Goal: Information Seeking & Learning: Learn about a topic

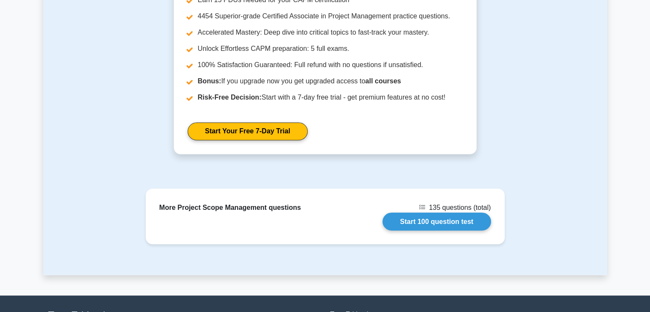
scroll to position [1498, 0]
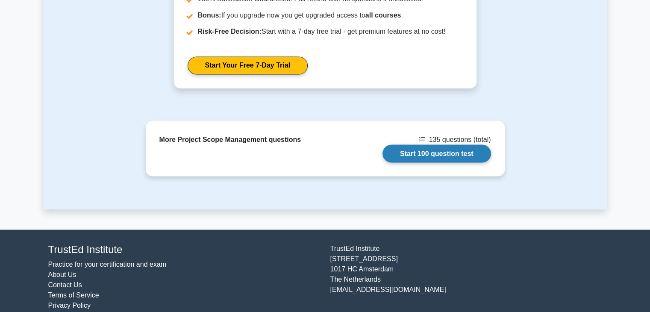
click at [406, 144] on link "Start 100 question test" at bounding box center [437, 153] width 109 height 18
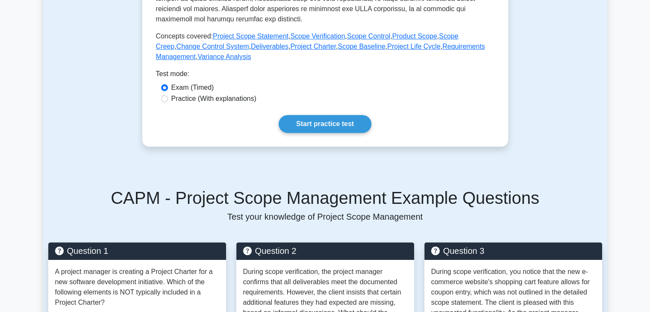
scroll to position [343, 0]
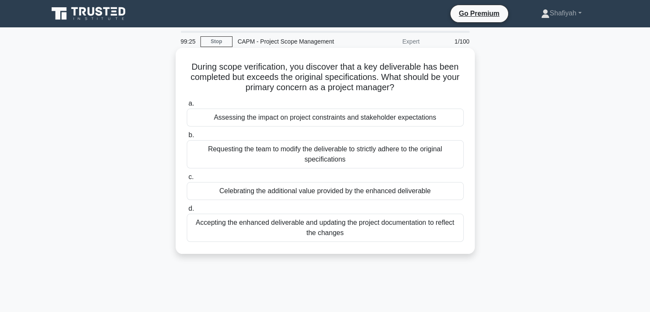
click at [263, 76] on h5 "During scope verification, you discover that a key deliverable has been complet…" at bounding box center [325, 78] width 279 height 32
click at [203, 221] on div "Accepting the enhanced deliverable and updating the project documentation to re…" at bounding box center [325, 228] width 277 height 28
click at [187, 212] on input "d. Accepting the enhanced deliverable and updating the project documentation to…" at bounding box center [187, 209] width 0 height 6
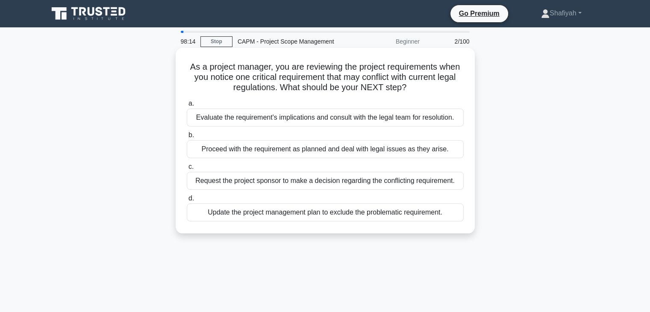
click at [317, 121] on div "Evaluate the requirement's implications and consult with the legal team for res…" at bounding box center [325, 118] width 277 height 18
click at [187, 106] on input "a. Evaluate the requirement's implications and consult with the legal team for …" at bounding box center [187, 104] width 0 height 6
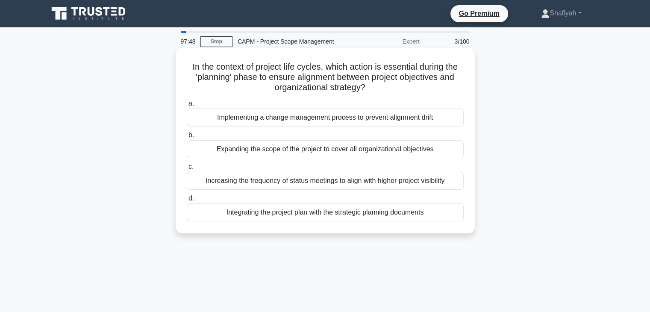
click at [404, 67] on h5 "In the context of project life cycles, which action is essential during the 'pl…" at bounding box center [325, 78] width 279 height 32
click at [430, 87] on h5 "In the context of project life cycles, which action is essential during the 'pl…" at bounding box center [325, 78] width 279 height 32
click at [309, 121] on div "Implementing a change management process to prevent alignment drift" at bounding box center [325, 118] width 277 height 18
click at [187, 106] on input "a. Implementing a change management process to prevent alignment drift" at bounding box center [187, 104] width 0 height 6
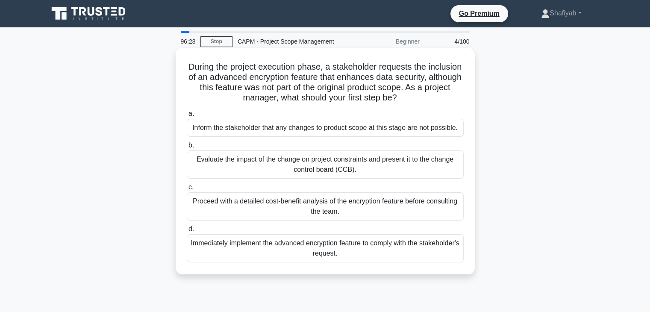
click at [362, 170] on div "Evaluate the impact of the change on project constraints and present it to the …" at bounding box center [325, 164] width 277 height 28
click at [187, 148] on input "b. Evaluate the impact of the change on project constraints and present it to t…" at bounding box center [187, 146] width 0 height 6
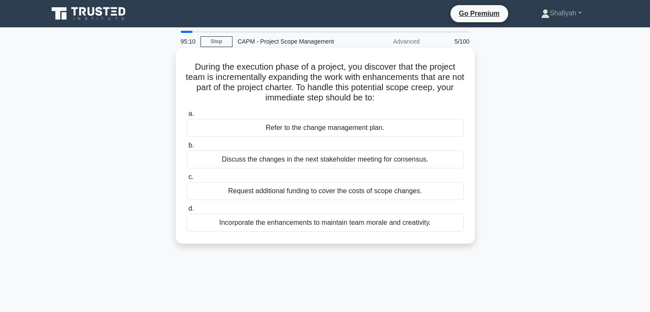
click at [334, 133] on div "Refer to the change management plan." at bounding box center [325, 128] width 277 height 18
click at [187, 117] on input "a. Refer to the change management plan." at bounding box center [187, 114] width 0 height 6
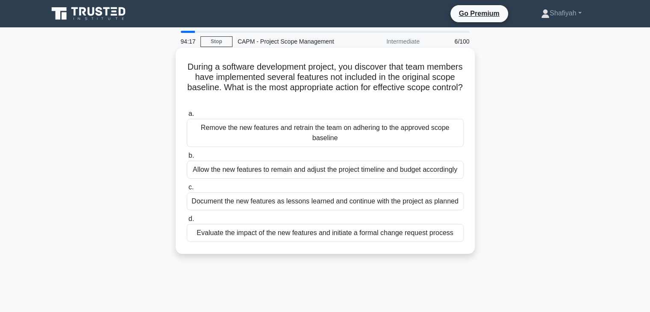
click at [313, 204] on div "Document the new features as lessons learned and continue with the project as p…" at bounding box center [325, 201] width 277 height 18
click at [187, 190] on input "c. Document the new features as lessons learned and continue with the project a…" at bounding box center [187, 188] width 0 height 6
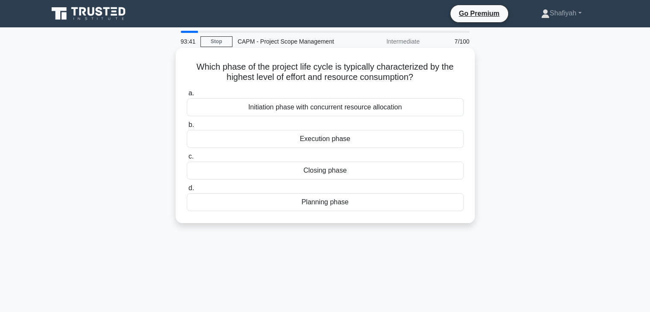
click at [300, 106] on div "Initiation phase with concurrent resource allocation" at bounding box center [325, 107] width 277 height 18
click at [187, 96] on input "a. Initiation phase with concurrent resource allocation" at bounding box center [187, 94] width 0 height 6
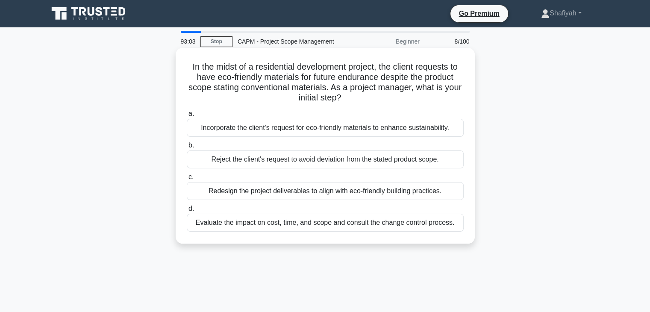
click at [318, 224] on div "Evaluate the impact on cost, time, and scope and consult the change control pro…" at bounding box center [325, 223] width 277 height 18
click at [298, 227] on div "Evaluate the impact on cost, time, and scope and consult the change control pro…" at bounding box center [325, 223] width 277 height 18
click at [187, 212] on input "d. Evaluate the impact on cost, time, and scope and consult the change control …" at bounding box center [187, 209] width 0 height 6
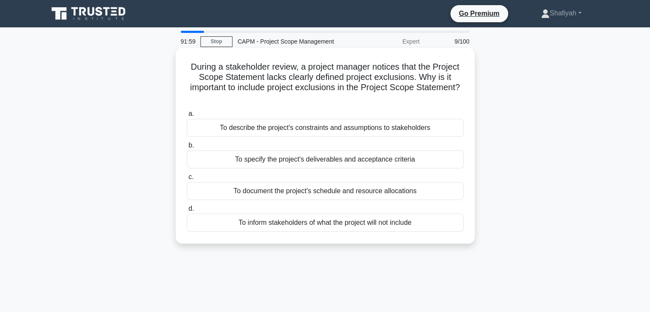
click at [344, 190] on div "To document the project's schedule and resource allocations" at bounding box center [325, 191] width 277 height 18
click at [187, 180] on input "c. To document the project's schedule and resource allocations" at bounding box center [187, 177] width 0 height 6
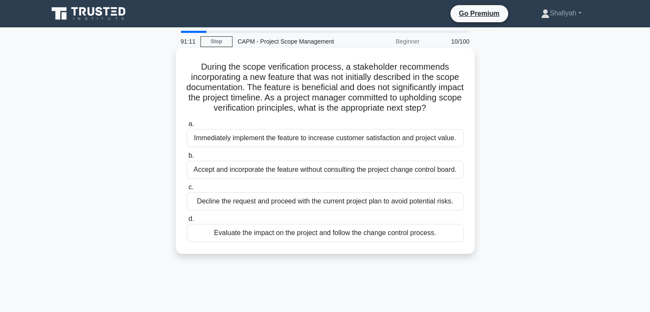
click at [383, 242] on div "Evaluate the impact on the project and follow the change control process." at bounding box center [325, 233] width 277 height 18
click at [187, 222] on input "d. Evaluate the impact on the project and follow the change control process." at bounding box center [187, 219] width 0 height 6
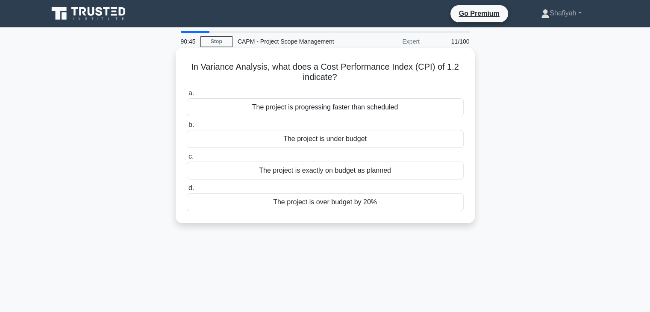
click at [377, 206] on div "The project is over budget by 20%" at bounding box center [325, 202] width 277 height 18
click at [187, 191] on input "d. The project is over budget by 20%" at bounding box center [187, 189] width 0 height 6
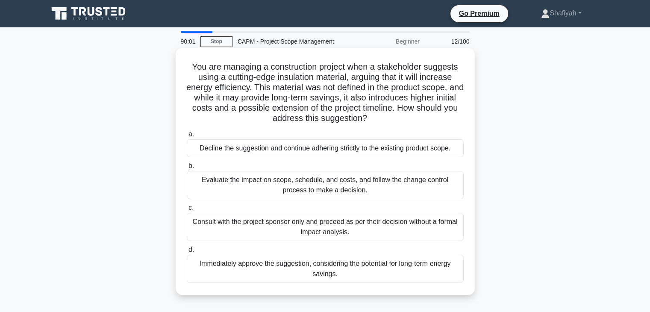
click at [226, 263] on div "Immediately approve the suggestion, considering the potential for long-term ene…" at bounding box center [325, 269] width 277 height 28
click at [187, 253] on input "d. Immediately approve the suggestion, considering the potential for long-term …" at bounding box center [187, 250] width 0 height 6
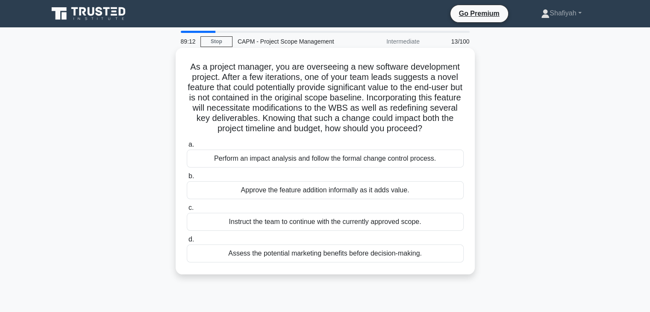
click at [221, 227] on div "Instruct the team to continue with the currently approved scope." at bounding box center [325, 222] width 277 height 18
click at [187, 211] on input "c. Instruct the team to continue with the currently approved scope." at bounding box center [187, 208] width 0 height 6
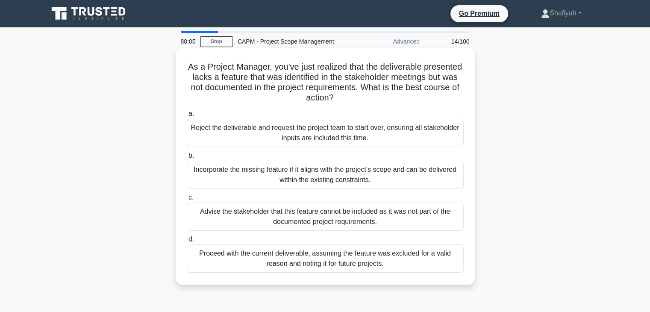
click at [258, 223] on div "Advise the stakeholder that this feature cannot be included as it was not part …" at bounding box center [325, 217] width 277 height 28
click at [187, 200] on input "c. Advise the stakeholder that this feature cannot be included as it was not pa…" at bounding box center [187, 198] width 0 height 6
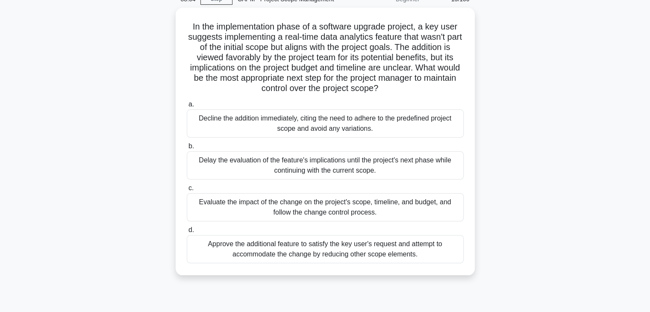
scroll to position [43, 0]
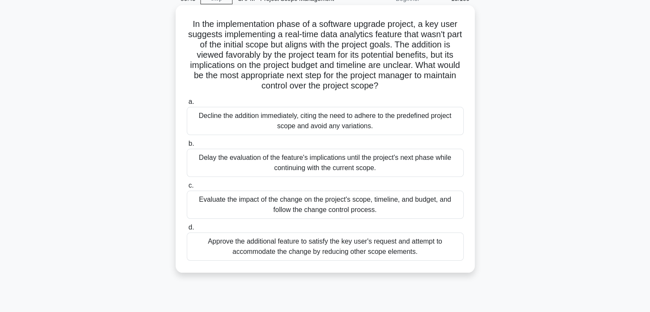
click at [347, 170] on div "Delay the evaluation of the feature's implications until the project's next pha…" at bounding box center [325, 163] width 277 height 28
click at [187, 147] on input "[PERSON_NAME] the evaluation of the feature's implications until the project's …" at bounding box center [187, 144] width 0 height 6
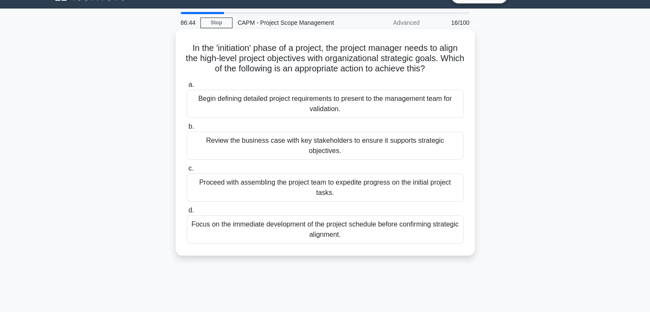
scroll to position [0, 0]
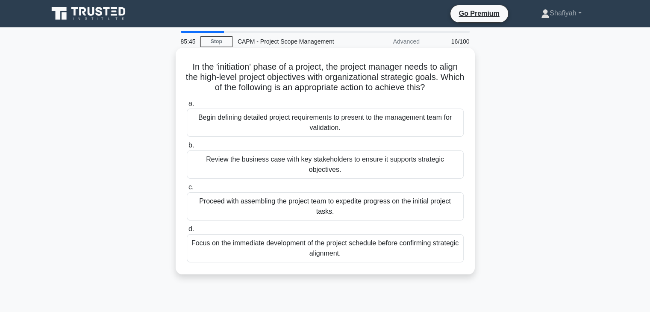
click at [313, 122] on div "Begin defining detailed project requirements to present to the management team …" at bounding box center [325, 123] width 277 height 28
click at [187, 106] on input "a. Begin defining detailed project requirements to present to the management te…" at bounding box center [187, 104] width 0 height 6
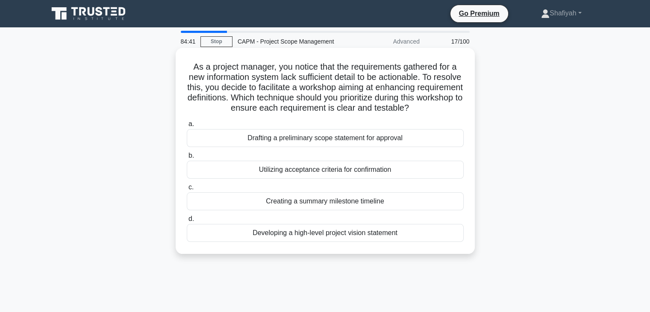
click at [395, 175] on div "Utilizing acceptance criteria for confirmation" at bounding box center [325, 170] width 277 height 18
click at [187, 159] on input "b. Utilizing acceptance criteria for confirmation" at bounding box center [187, 156] width 0 height 6
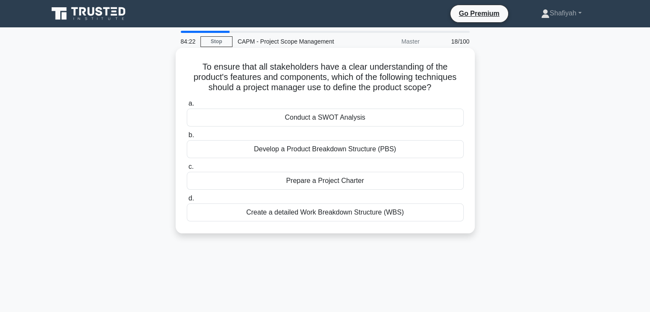
click at [309, 181] on div "Prepare a Project Charter" at bounding box center [325, 181] width 277 height 18
click at [297, 183] on div "Prepare a Project Charter" at bounding box center [325, 181] width 277 height 18
click at [187, 170] on input "c. Prepare a Project Charter" at bounding box center [187, 167] width 0 height 6
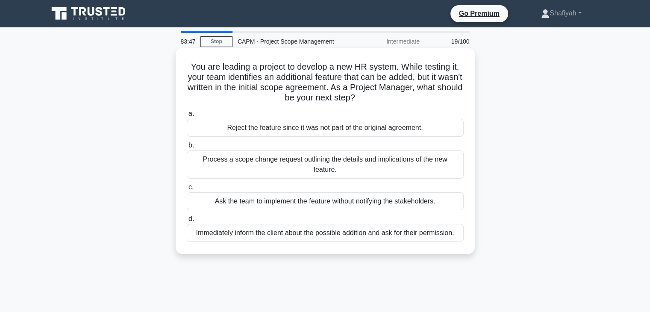
click at [295, 226] on div "Immediately inform the client about the possible addition and ask for their per…" at bounding box center [325, 233] width 277 height 18
click at [187, 222] on input "d. Immediately inform the client about the possible addition and ask for their …" at bounding box center [187, 219] width 0 height 6
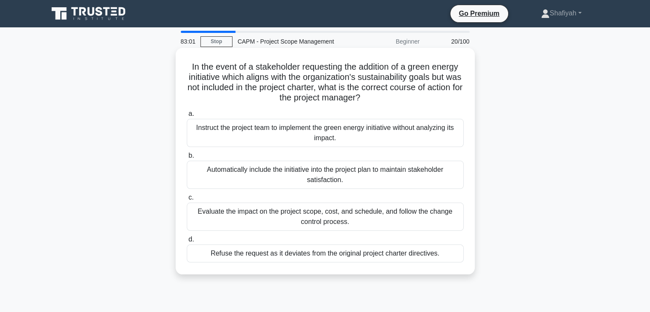
click at [430, 221] on div "Evaluate the impact on the project scope, cost, and schedule, and follow the ch…" at bounding box center [325, 217] width 277 height 28
click at [187, 200] on input "c. Evaluate the impact on the project scope, cost, and schedule, and follow the…" at bounding box center [187, 198] width 0 height 6
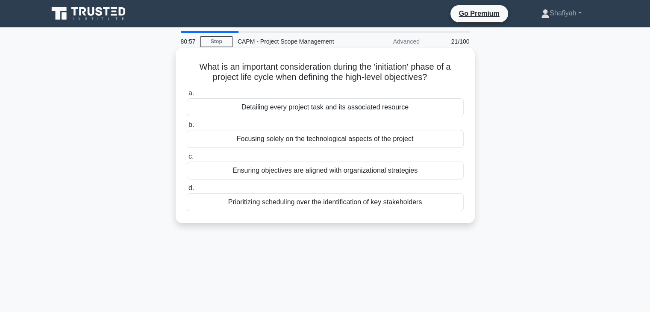
click at [334, 172] on div "Ensuring objectives are aligned with organizational strategies" at bounding box center [325, 171] width 277 height 18
click at [187, 159] on input "c. Ensuring objectives are aligned with organizational strategies" at bounding box center [187, 157] width 0 height 6
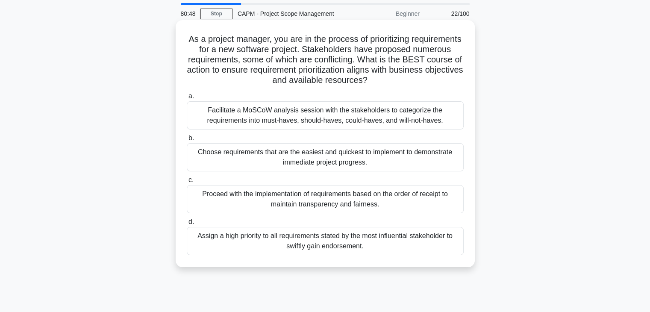
scroll to position [43, 0]
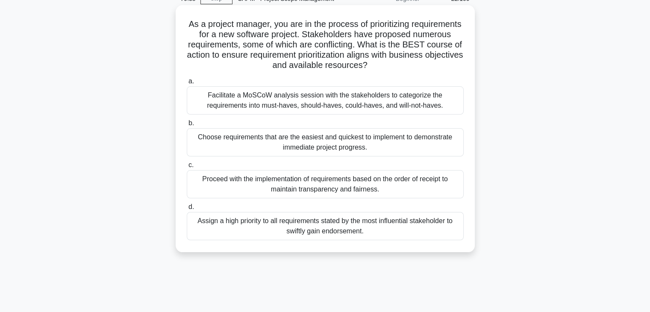
click at [320, 103] on div "Facilitate a MoSCoW analysis session with the stakeholders to categorize the re…" at bounding box center [325, 100] width 277 height 28
click at [187, 84] on input "a. Facilitate a MoSCoW analysis session with the stakeholders to categorize the…" at bounding box center [187, 82] width 0 height 6
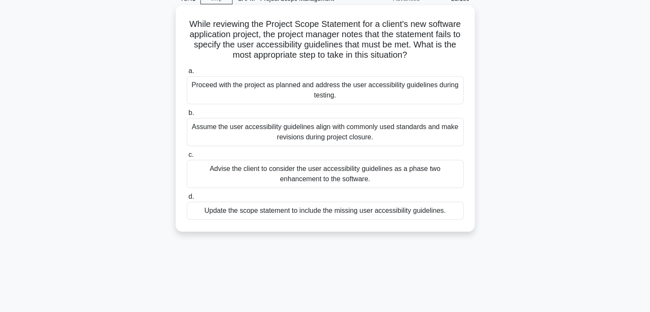
click at [298, 167] on div "Advise the client to consider the user accessibility guidelines as a phase two …" at bounding box center [325, 174] width 277 height 28
click at [187, 158] on input "c. Advise the client to consider the user accessibility guidelines as a phase t…" at bounding box center [187, 155] width 0 height 6
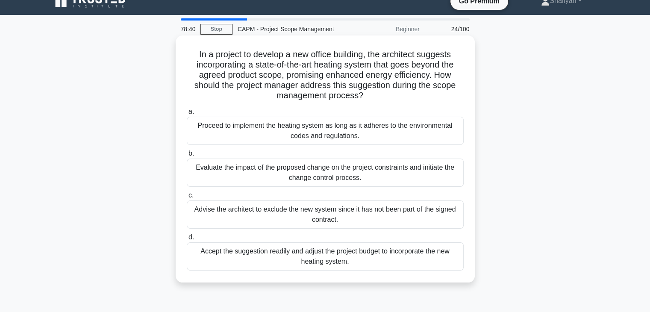
scroll to position [0, 0]
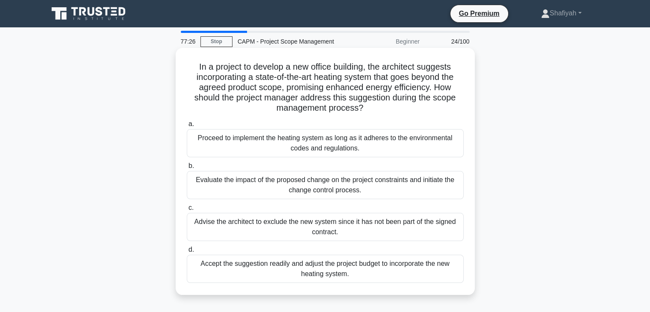
click at [434, 185] on div "Evaluate the impact of the proposed change on the project constraints and initi…" at bounding box center [325, 185] width 277 height 28
click at [187, 169] on input "b. Evaluate the impact of the proposed change on the project constraints and in…" at bounding box center [187, 166] width 0 height 6
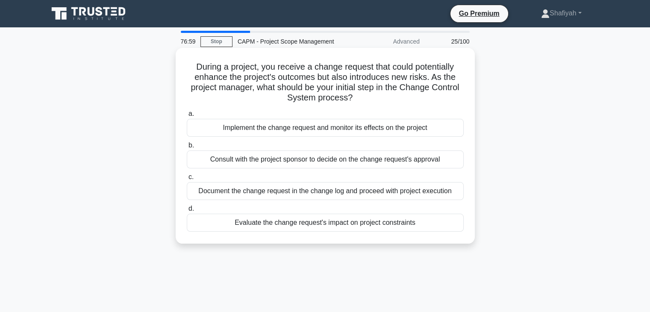
click at [407, 224] on div "Evaluate the change request's impact on project constraints" at bounding box center [325, 223] width 277 height 18
click at [187, 212] on input "d. Evaluate the change request's impact on project constraints" at bounding box center [187, 209] width 0 height 6
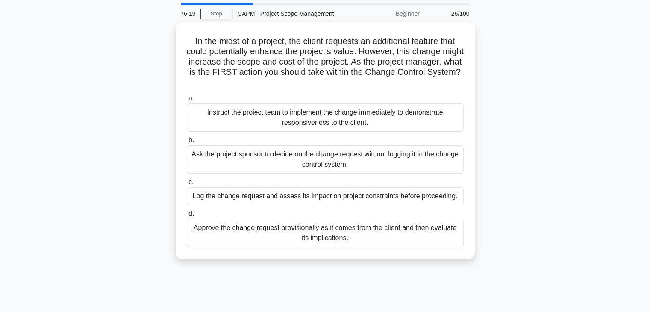
scroll to position [43, 0]
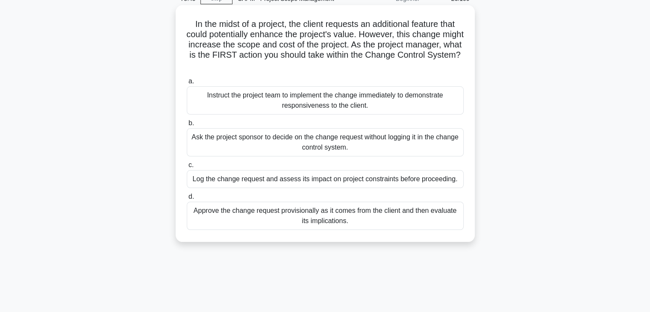
click at [371, 185] on div "Log the change request and assess its impact on project constraints before proc…" at bounding box center [325, 179] width 277 height 18
click at [187, 168] on input "c. Log the change request and assess its impact on project constraints before p…" at bounding box center [187, 165] width 0 height 6
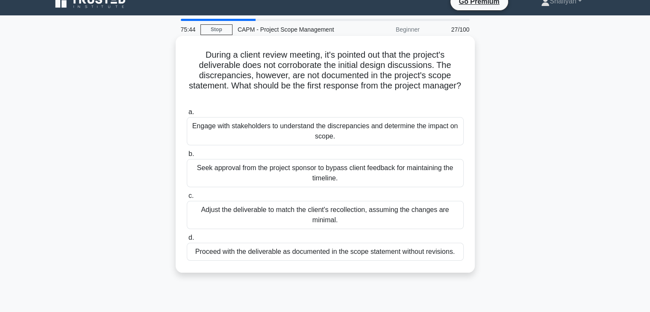
scroll to position [0, 0]
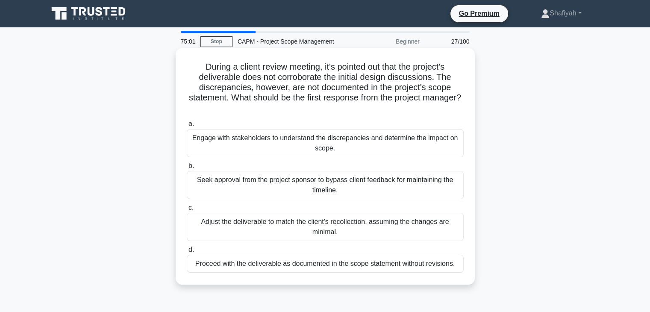
click at [427, 224] on div "Adjust the deliverable to match the client's recollection, assuming the changes…" at bounding box center [325, 227] width 277 height 28
click at [187, 211] on input "c. Adjust the deliverable to match the client's recollection, assuming the chan…" at bounding box center [187, 208] width 0 height 6
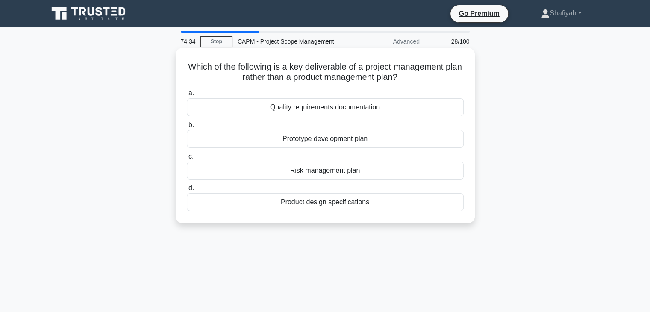
click at [309, 174] on div "Risk management plan" at bounding box center [325, 171] width 277 height 18
click at [187, 159] on input "c. Risk management plan" at bounding box center [187, 157] width 0 height 6
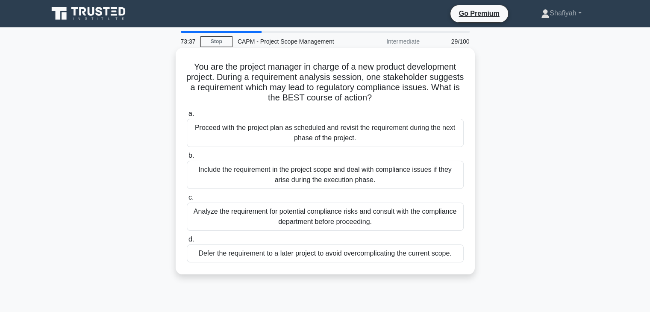
click at [279, 221] on div "Analyze the requirement for potential compliance risks and consult with the com…" at bounding box center [325, 217] width 277 height 28
click at [187, 200] on input "c. Analyze the requirement for potential compliance risks and consult with the …" at bounding box center [187, 198] width 0 height 6
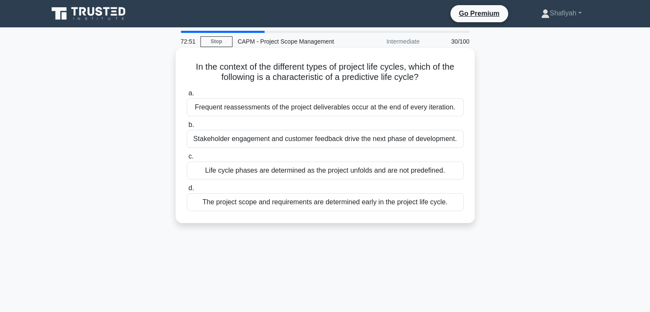
click at [255, 177] on div "Life cycle phases are determined as the project unfolds and are not predefined." at bounding box center [325, 171] width 277 height 18
click at [187, 159] on input "c. Life cycle phases are determined as the project unfolds and are not predefin…" at bounding box center [187, 157] width 0 height 6
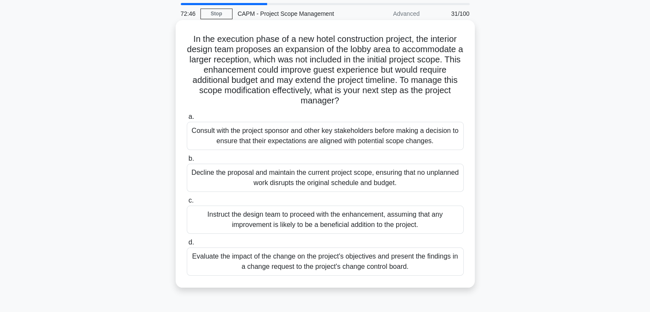
scroll to position [43, 0]
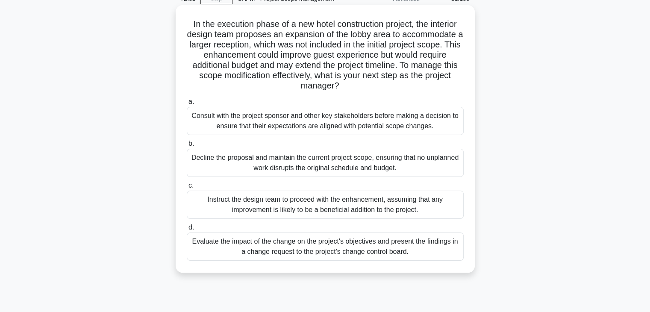
click at [441, 245] on div "Evaluate the impact of the change on the project's objectives and present the f…" at bounding box center [325, 247] width 277 height 28
click at [187, 230] on input "d. Evaluate the impact of the change on the project's objectives and present th…" at bounding box center [187, 228] width 0 height 6
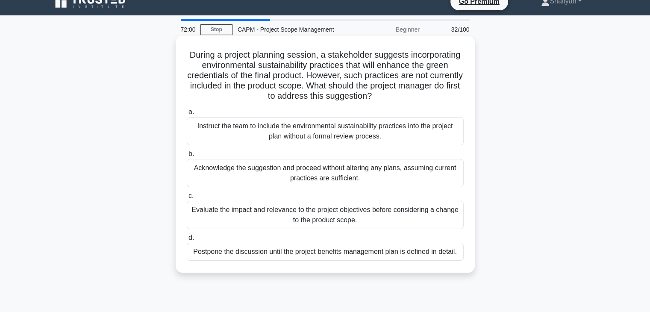
scroll to position [0, 0]
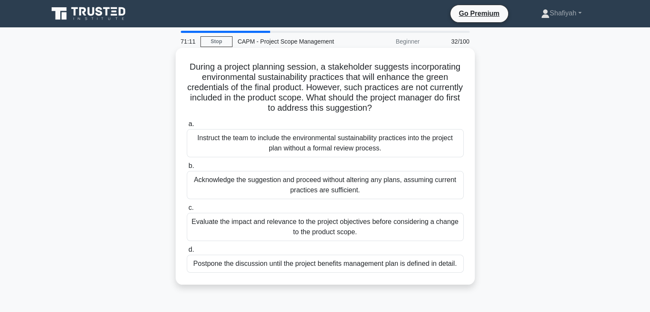
click at [388, 230] on div "Evaluate the impact and relevance to the project objectives before considering …" at bounding box center [325, 227] width 277 height 28
click at [187, 211] on input "c. Evaluate the impact and relevance to the project objectives before consideri…" at bounding box center [187, 208] width 0 height 6
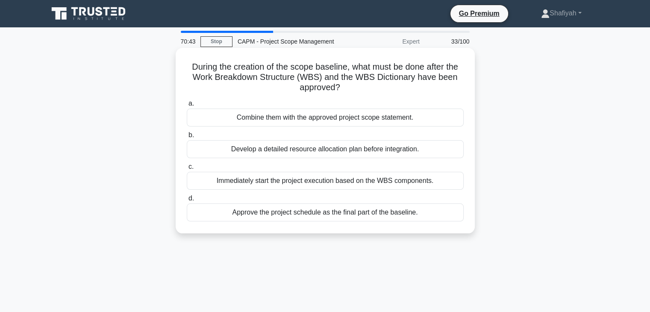
click at [404, 180] on div "Immediately start the project execution based on the WBS components." at bounding box center [325, 181] width 277 height 18
click at [187, 170] on input "c. Immediately start the project execution based on the WBS components." at bounding box center [187, 167] width 0 height 6
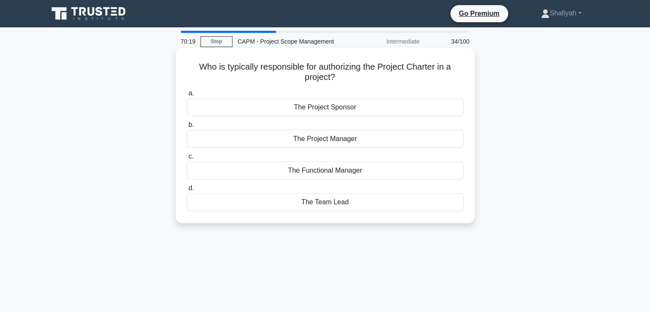
click at [397, 139] on div "The Project Manager" at bounding box center [325, 139] width 277 height 18
click at [187, 128] on input "b. The Project Manager" at bounding box center [187, 125] width 0 height 6
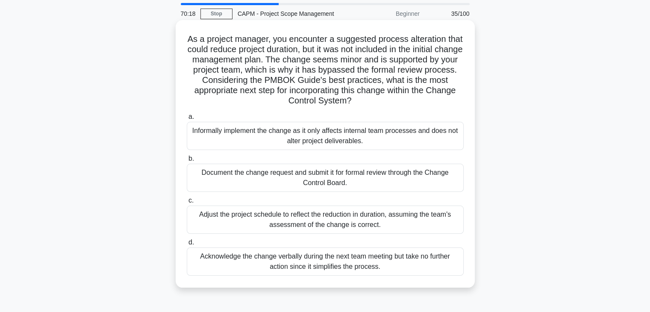
scroll to position [43, 0]
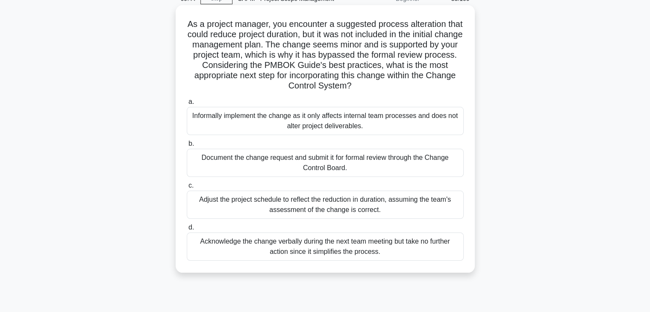
click at [320, 25] on h5 "As a project manager, you encounter a suggested process alteration that could r…" at bounding box center [325, 55] width 279 height 73
click at [340, 38] on h5 "As a project manager, you encounter a suggested process alteration that could r…" at bounding box center [325, 55] width 279 height 73
click at [427, 23] on h5 "As a project manager, you encounter a suggested process alteration that could r…" at bounding box center [325, 55] width 279 height 73
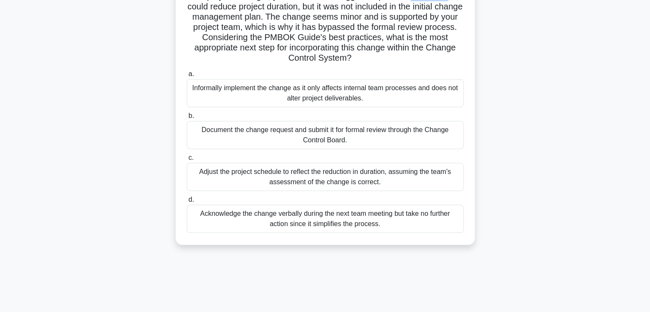
scroll to position [85, 0]
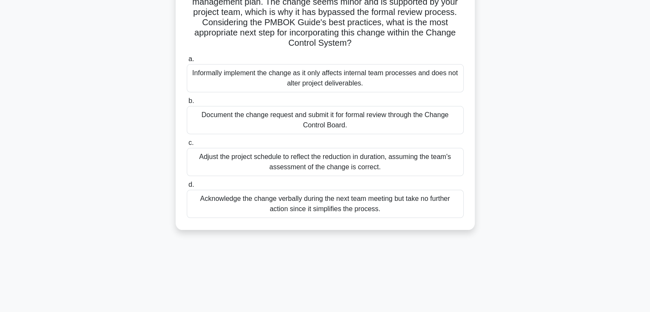
click at [378, 129] on div "Document the change request and submit it for formal review through the Change …" at bounding box center [325, 120] width 277 height 28
click at [187, 104] on input "b. Document the change request and submit it for formal review through the Chan…" at bounding box center [187, 101] width 0 height 6
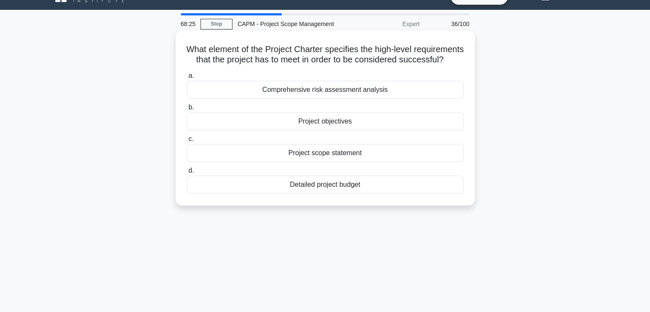
scroll to position [0, 0]
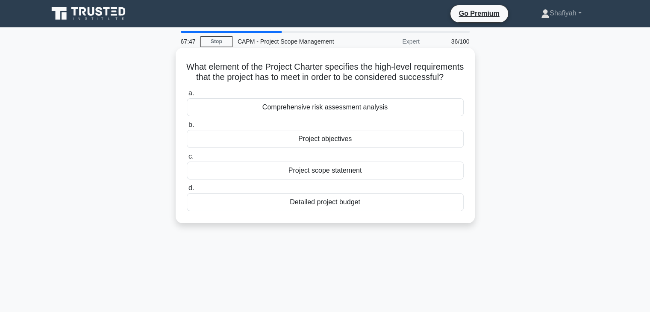
click at [383, 116] on div "Comprehensive risk assessment analysis" at bounding box center [325, 107] width 277 height 18
click at [187, 96] on input "a. Comprehensive risk assessment analysis" at bounding box center [187, 94] width 0 height 6
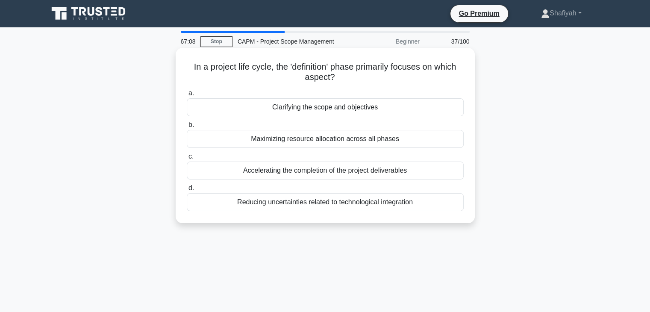
click at [405, 172] on div "Accelerating the completion of the project deliverables" at bounding box center [325, 171] width 277 height 18
click at [187, 159] on input "c. Accelerating the completion of the project deliverables" at bounding box center [187, 157] width 0 height 6
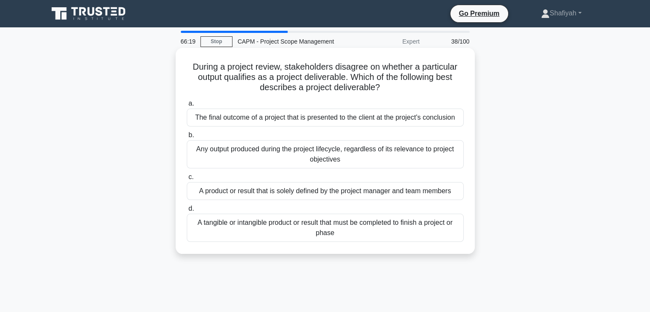
click at [366, 230] on div "A tangible or intangible product or result that must be completed to finish a p…" at bounding box center [325, 228] width 277 height 28
click at [187, 212] on input "d. A tangible or intangible product or result that must be completed to finish …" at bounding box center [187, 209] width 0 height 6
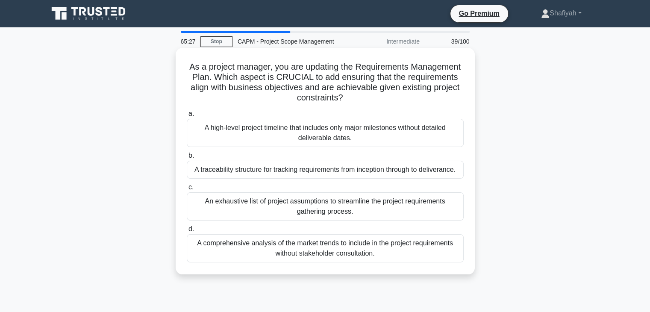
click at [375, 216] on div "An exhaustive list of project assumptions to streamline the project requirement…" at bounding box center [325, 206] width 277 height 28
click at [187, 190] on input "c. An exhaustive list of project assumptions to streamline the project requirem…" at bounding box center [187, 188] width 0 height 6
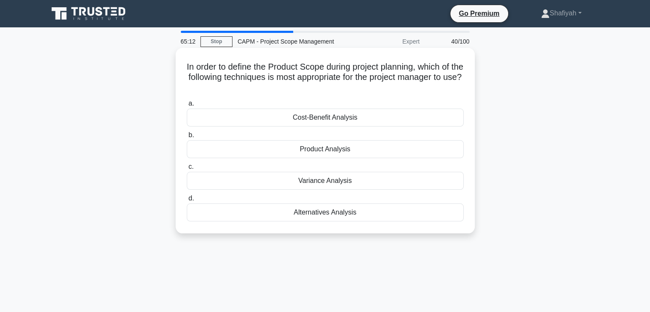
click at [392, 151] on div "Product Analysis" at bounding box center [325, 149] width 277 height 18
click at [187, 138] on input "b. Product Analysis" at bounding box center [187, 136] width 0 height 6
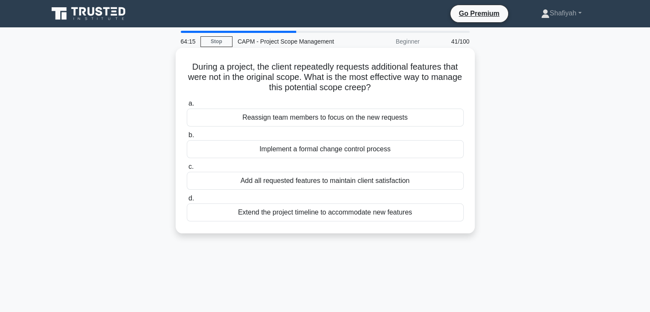
click at [390, 155] on div "Implement a formal change control process" at bounding box center [325, 149] width 277 height 18
click at [187, 138] on input "b. Implement a formal change control process" at bounding box center [187, 136] width 0 height 6
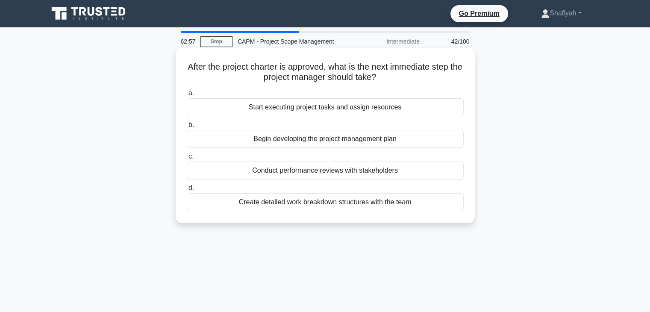
click at [385, 202] on div "Create detailed work breakdown structures with the team" at bounding box center [325, 202] width 277 height 18
click at [187, 191] on input "d. Create detailed work breakdown structures with the team" at bounding box center [187, 189] width 0 height 6
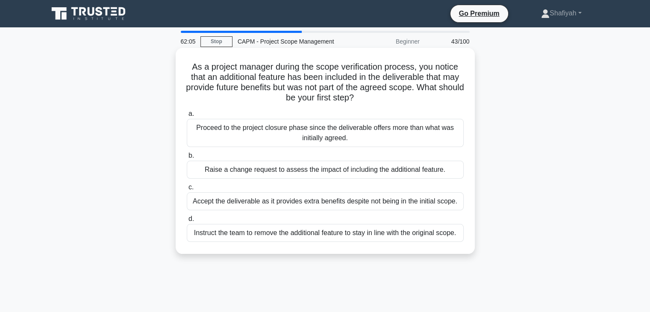
click at [358, 175] on div "Raise a change request to assess the impact of including the additional feature." at bounding box center [325, 170] width 277 height 18
click at [187, 159] on input "b. Raise a change request to assess the impact of including the additional feat…" at bounding box center [187, 156] width 0 height 6
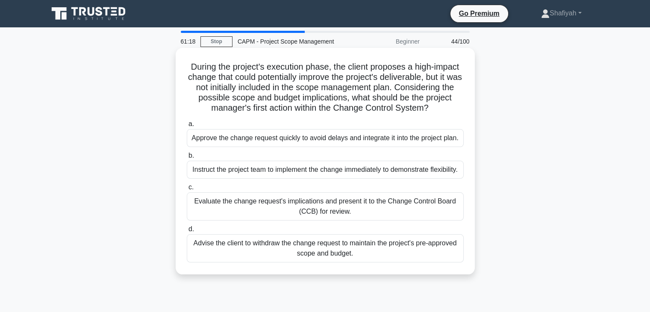
click at [361, 221] on div "Evaluate the change request's implications and present it to the Change Control…" at bounding box center [325, 206] width 277 height 28
click at [187, 190] on input "c. Evaluate the change request's implications and present it to the Change Cont…" at bounding box center [187, 188] width 0 height 6
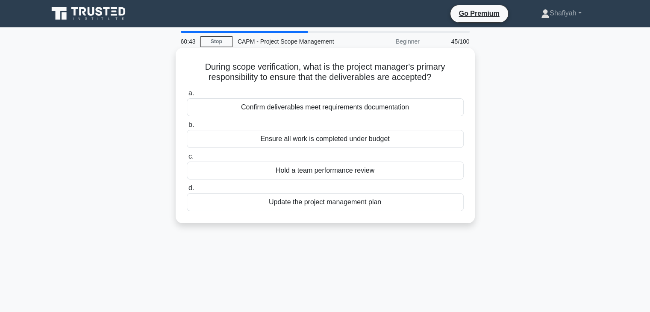
click at [401, 111] on div "Confirm deliverables meet requirements documentation" at bounding box center [325, 107] width 277 height 18
click at [187, 96] on input "a. Confirm deliverables meet requirements documentation" at bounding box center [187, 94] width 0 height 6
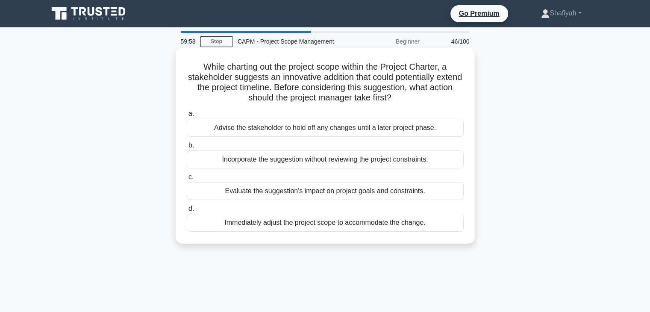
click at [332, 192] on div "Evaluate the suggestion's impact on project goals and constraints." at bounding box center [325, 191] width 277 height 18
click at [187, 180] on input "c. Evaluate the suggestion's impact on project goals and constraints." at bounding box center [187, 177] width 0 height 6
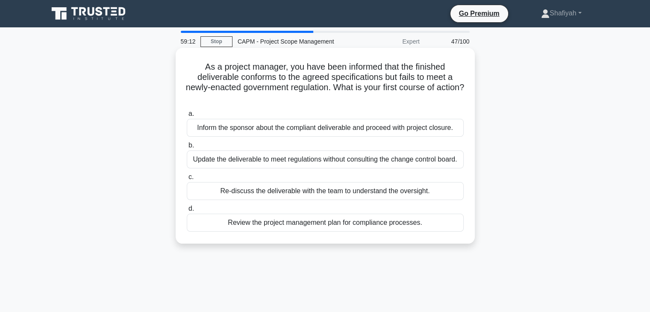
click at [423, 127] on div "Inform the sponsor about the compliant deliverable and proceed with project clo…" at bounding box center [325, 128] width 277 height 18
click at [187, 117] on input "a. Inform the sponsor about the compliant deliverable and proceed with project …" at bounding box center [187, 114] width 0 height 6
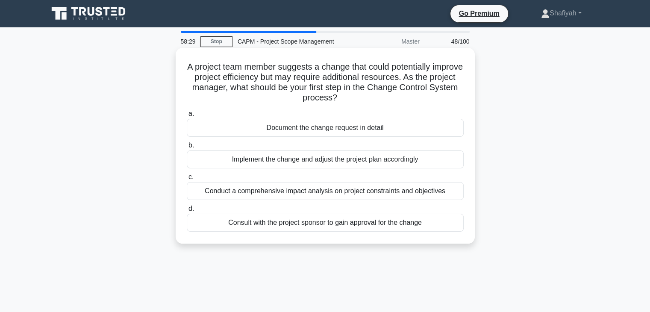
click at [369, 194] on div "Conduct a comprehensive impact analysis on project constraints and objectives" at bounding box center [325, 191] width 277 height 18
click at [187, 180] on input "c. Conduct a comprehensive impact analysis on project constraints and objectives" at bounding box center [187, 177] width 0 height 6
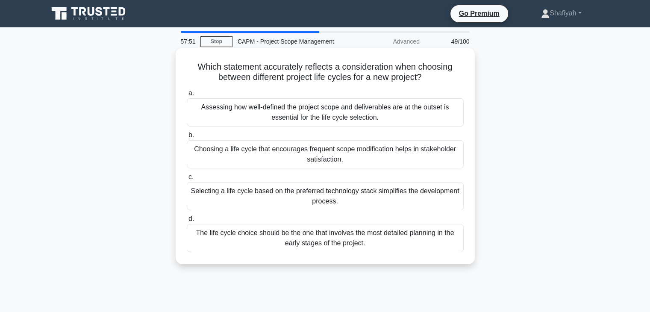
click at [256, 118] on div "Assessing how well-defined the project scope and deliverables are at the outset…" at bounding box center [325, 112] width 277 height 28
click at [187, 96] on input "a. Assessing how well-defined the project scope and deliverables are at the out…" at bounding box center [187, 94] width 0 height 6
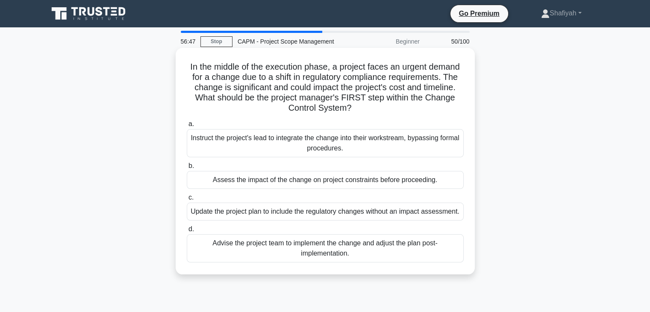
click at [224, 180] on div "Assess the impact of the change on project constraints before proceeding." at bounding box center [325, 180] width 277 height 18
click at [187, 169] on input "b. Assess the impact of the change on project constraints before proceeding." at bounding box center [187, 166] width 0 height 6
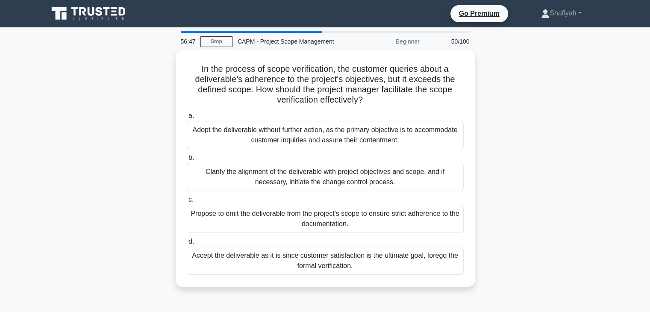
click at [224, 180] on div "Clarify the alignment of the deliverable with project objectives and scope, and…" at bounding box center [325, 177] width 277 height 28
click at [187, 161] on input "b. Clarify the alignment of the deliverable with project objectives and scope, …" at bounding box center [187, 158] width 0 height 6
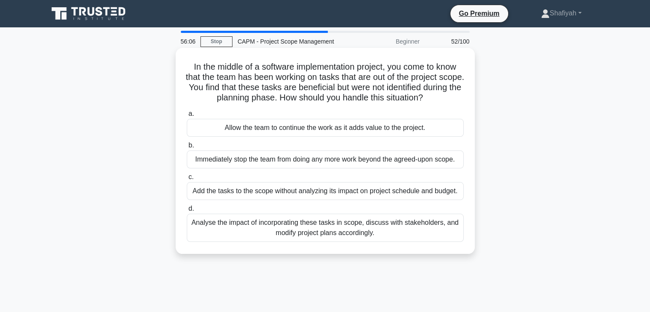
click at [290, 225] on div "Analyse the impact of incorporating these tasks in scope, discuss with stakehol…" at bounding box center [325, 228] width 277 height 28
click at [187, 212] on input "d. Analyse the impact of incorporating these tasks in scope, discuss with stake…" at bounding box center [187, 209] width 0 height 6
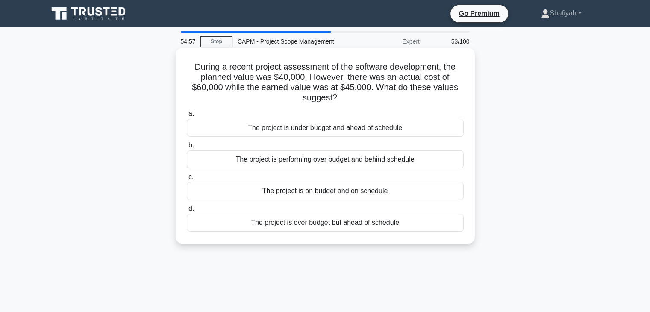
click at [349, 128] on div "The project is under budget and ahead of schedule" at bounding box center [325, 128] width 277 height 18
click at [187, 117] on input "a. The project is under budget and ahead of schedule" at bounding box center [187, 114] width 0 height 6
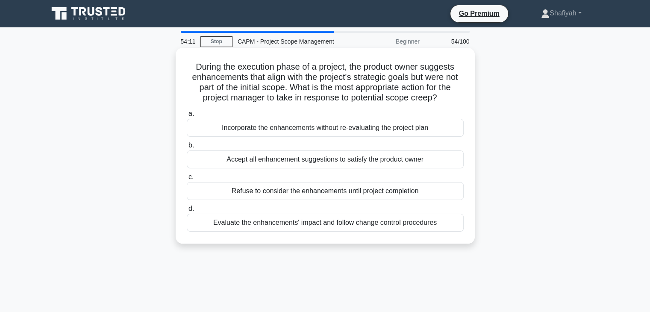
click at [218, 79] on h5 "During the execution phase of a project, the product owner suggests enhancement…" at bounding box center [325, 83] width 279 height 42
click at [359, 223] on div "Evaluate the enhancements' impact and follow change control procedures" at bounding box center [325, 223] width 277 height 18
click at [187, 212] on input "d. Evaluate the enhancements' impact and follow change control procedures" at bounding box center [187, 209] width 0 height 6
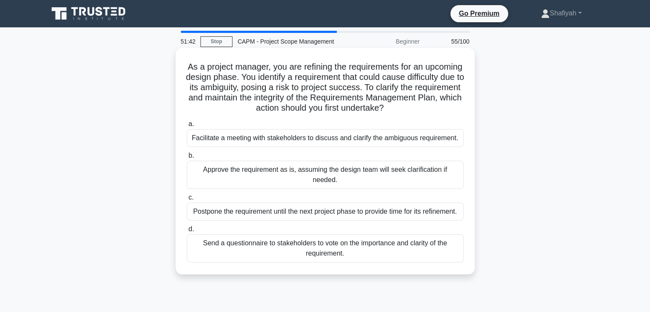
click at [320, 136] on div "Facilitate a meeting with stakeholders to discuss and clarify the ambiguous req…" at bounding box center [325, 138] width 277 height 18
click at [187, 127] on input "a. Facilitate a meeting with stakeholders to discuss and clarify the ambiguous …" at bounding box center [187, 124] width 0 height 6
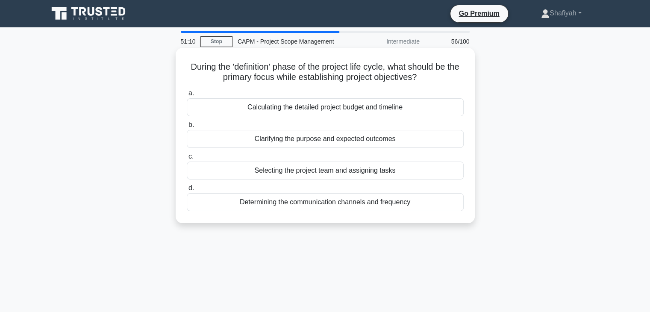
click at [424, 144] on div "Clarifying the purpose and expected outcomes" at bounding box center [325, 139] width 277 height 18
click at [187, 128] on input "b. Clarifying the purpose and expected outcomes" at bounding box center [187, 125] width 0 height 6
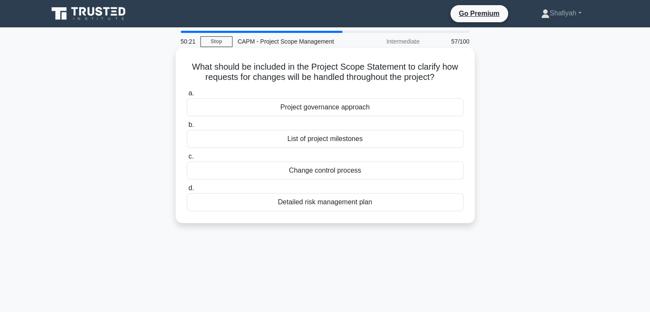
click at [390, 175] on div "Change control process" at bounding box center [325, 171] width 277 height 18
click at [187, 159] on input "c. Change control process" at bounding box center [187, 157] width 0 height 6
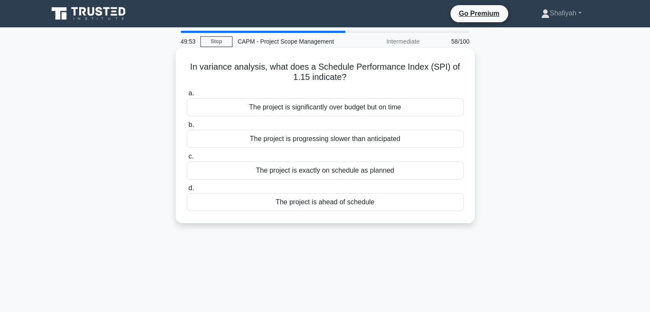
click at [345, 111] on div "The project is significantly over budget but on time" at bounding box center [325, 107] width 277 height 18
click at [187, 96] on input "a. The project is significantly over budget but on time" at bounding box center [187, 94] width 0 height 6
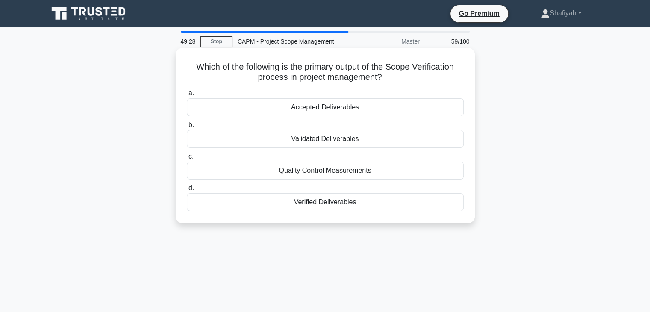
click at [362, 111] on div "Accepted Deliverables" at bounding box center [325, 107] width 277 height 18
click at [187, 96] on input "a. Accepted Deliverables" at bounding box center [187, 94] width 0 height 6
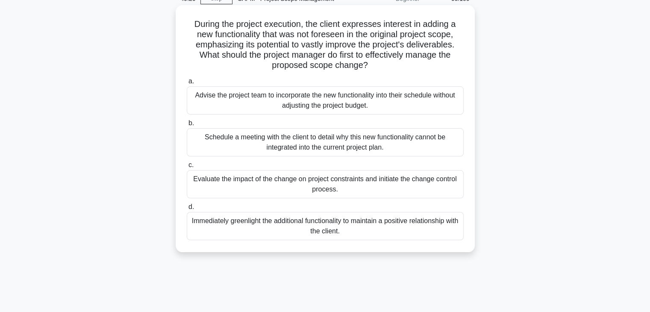
scroll to position [43, 0]
click at [390, 186] on div "Evaluate the impact of the change on project constraints and initiate the chang…" at bounding box center [325, 184] width 277 height 28
click at [187, 168] on input "c. Evaluate the impact of the change on project constraints and initiate the ch…" at bounding box center [187, 165] width 0 height 6
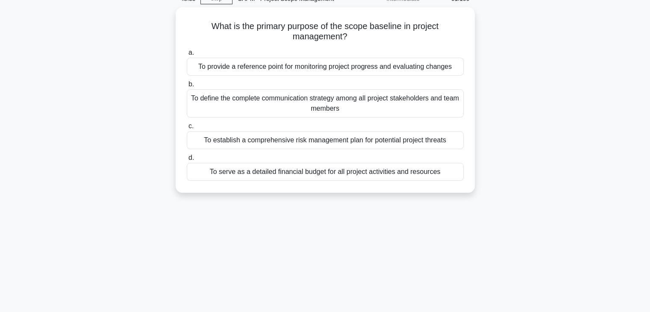
scroll to position [0, 0]
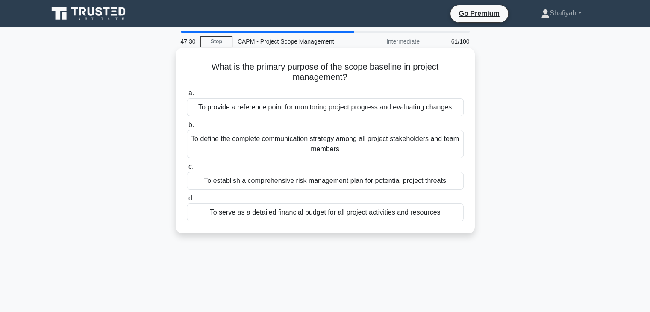
click at [395, 111] on div "To provide a reference point for monitoring project progress and evaluating cha…" at bounding box center [325, 107] width 277 height 18
click at [187, 96] on input "a. To provide a reference point for monitoring project progress and evaluating …" at bounding box center [187, 94] width 0 height 6
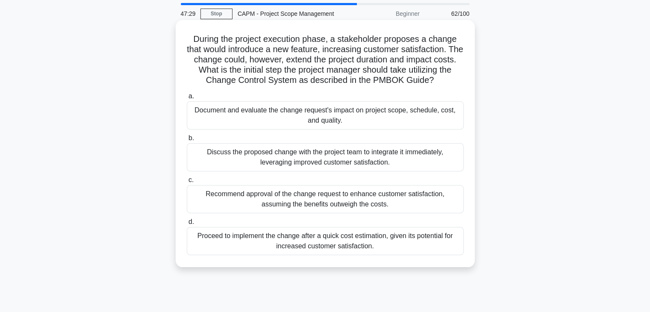
scroll to position [43, 0]
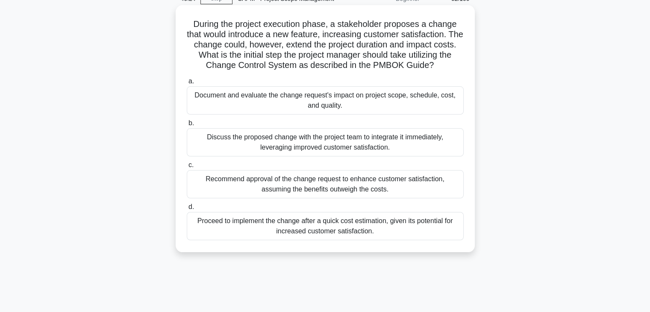
click at [394, 146] on div "Discuss the proposed change with the project team to integrate it immediately, …" at bounding box center [325, 142] width 277 height 28
click at [187, 126] on input "b. Discuss the proposed change with the project team to integrate it immediatel…" at bounding box center [187, 124] width 0 height 6
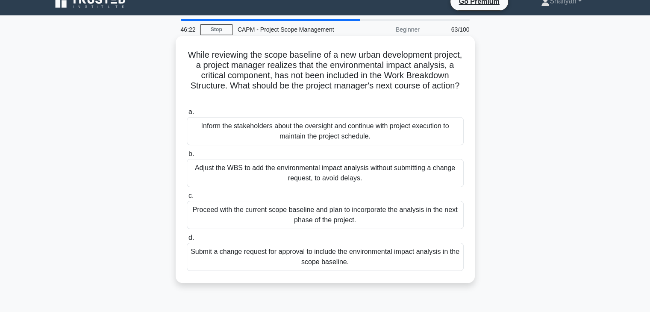
scroll to position [0, 0]
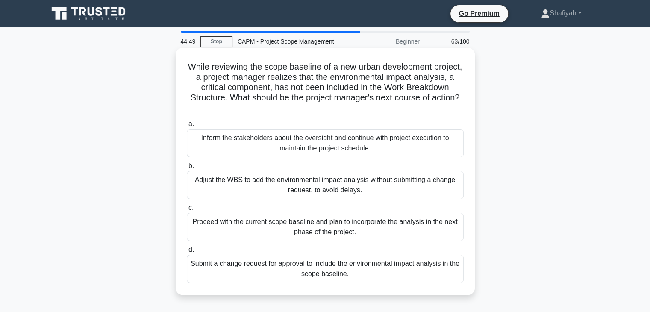
click at [327, 266] on div "Submit a change request for approval to include the environmental impact analys…" at bounding box center [325, 269] width 277 height 28
click at [187, 253] on input "d. Submit a change request for approval to include the environmental impact ana…" at bounding box center [187, 250] width 0 height 6
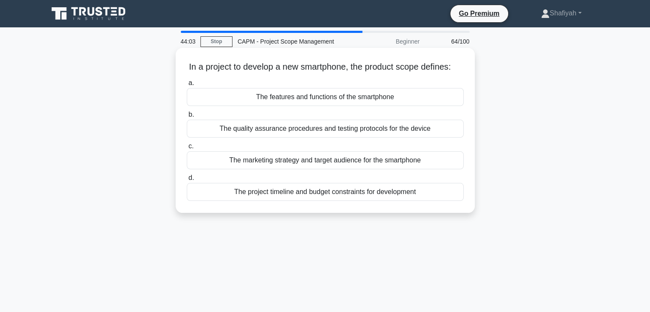
click at [355, 106] on div "The features and functions of the smartphone" at bounding box center [325, 97] width 277 height 18
click at [187, 86] on input "a. The features and functions of the smartphone" at bounding box center [187, 83] width 0 height 6
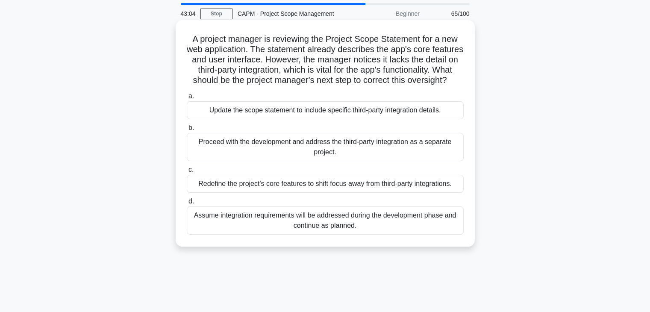
scroll to position [43, 0]
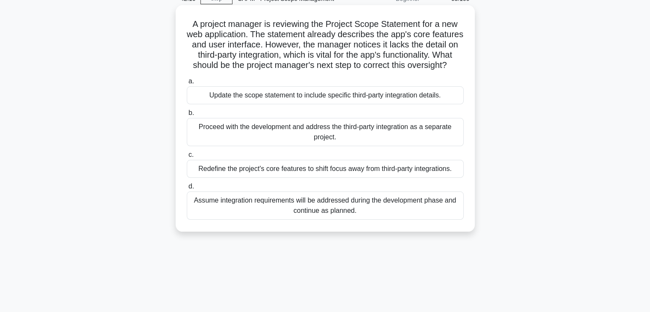
click at [383, 104] on div "Update the scope statement to include specific third-party integration details." at bounding box center [325, 95] width 277 height 18
click at [187, 84] on input "a. Update the scope statement to include specific third-party integration detai…" at bounding box center [187, 82] width 0 height 6
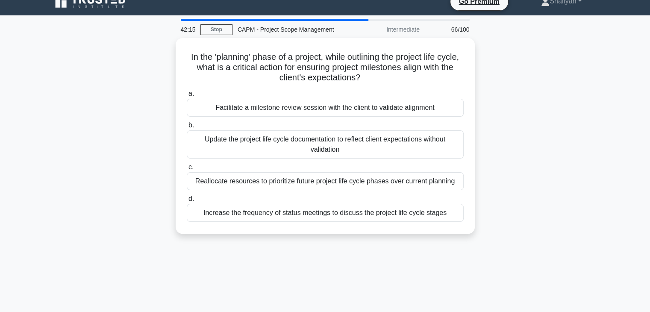
scroll to position [0, 0]
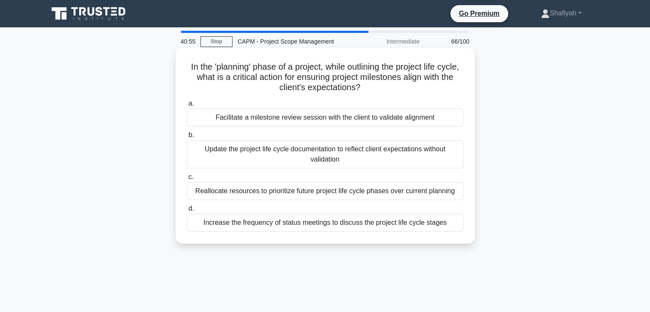
click at [427, 118] on div "Facilitate a milestone review session with the client to validate alignment" at bounding box center [325, 118] width 277 height 18
click at [187, 106] on input "a. Facilitate a milestone review session with the client to validate alignment" at bounding box center [187, 104] width 0 height 6
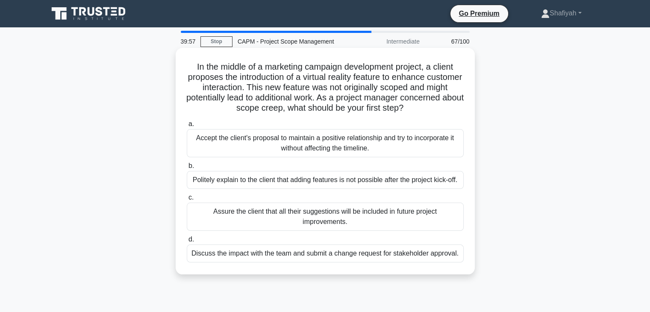
click at [354, 257] on div "Discuss the impact with the team and submit a change request for stakeholder ap…" at bounding box center [325, 254] width 277 height 18
click at [187, 242] on input "d. Discuss the impact with the team and submit a change request for stakeholder…" at bounding box center [187, 240] width 0 height 6
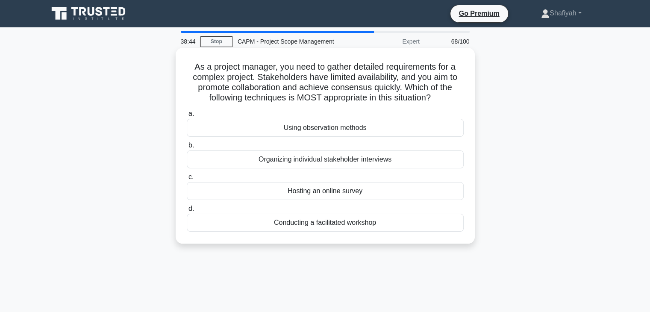
click at [315, 127] on div "Using observation methods" at bounding box center [325, 128] width 277 height 18
click at [187, 117] on input "a. Using observation methods" at bounding box center [187, 114] width 0 height 6
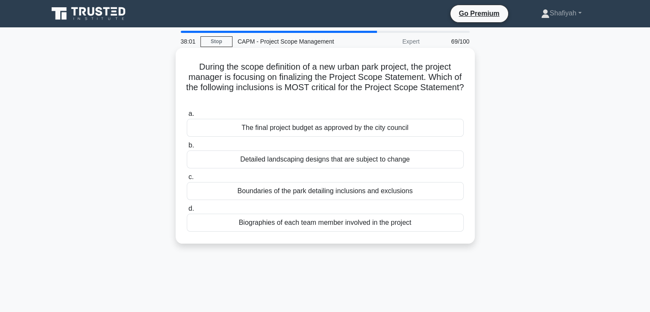
click at [377, 190] on div "Boundaries of the park detailing inclusions and exclusions" at bounding box center [325, 191] width 277 height 18
click at [187, 180] on input "c. Boundaries of the park detailing inclusions and exclusions" at bounding box center [187, 177] width 0 height 6
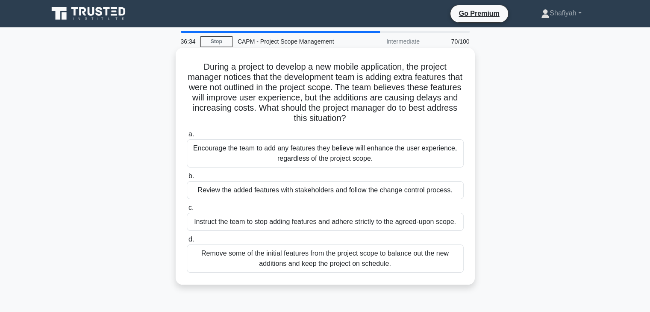
click at [428, 195] on div "Review the added features with stakeholders and follow the change control proce…" at bounding box center [325, 190] width 277 height 18
click at [187, 179] on input "b. Review the added features with stakeholders and follow the change control pr…" at bounding box center [187, 177] width 0 height 6
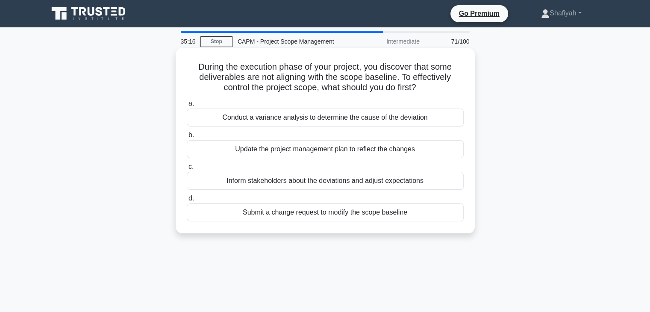
click at [410, 118] on div "Conduct a variance analysis to determine the cause of the deviation" at bounding box center [325, 118] width 277 height 18
click at [187, 106] on input "a. Conduct a variance analysis to determine the cause of the deviation" at bounding box center [187, 104] width 0 height 6
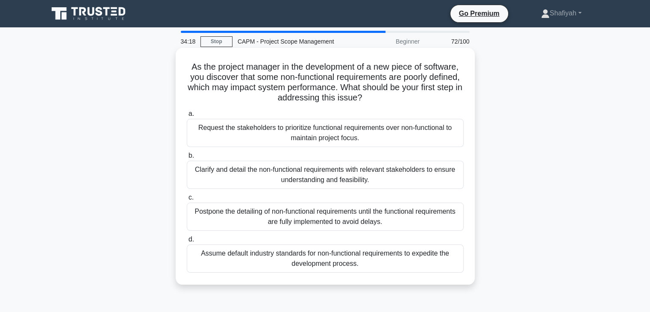
click at [375, 183] on div "Clarify and detail the non-functional requirements with relevant stakeholders t…" at bounding box center [325, 175] width 277 height 28
click at [187, 159] on input "b. Clarify and detail the non-functional requirements with relevant stakeholder…" at bounding box center [187, 156] width 0 height 6
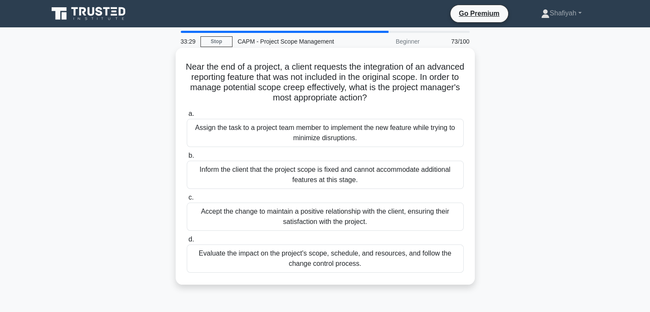
click at [255, 265] on div "Evaluate the impact on the project's scope, schedule, and resources, and follow…" at bounding box center [325, 259] width 277 height 28
click at [187, 242] on input "d. Evaluate the impact on the project's scope, schedule, and resources, and fol…" at bounding box center [187, 240] width 0 height 6
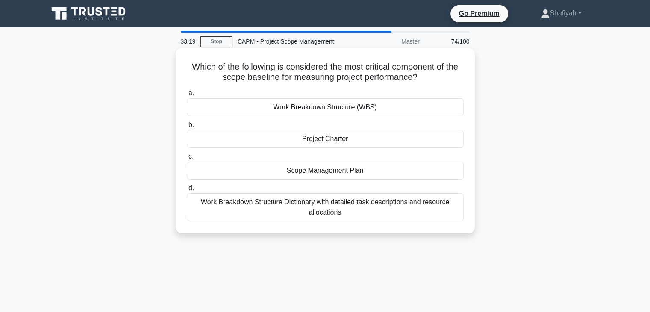
click at [262, 113] on div "Work Breakdown Structure (WBS)" at bounding box center [325, 107] width 277 height 18
click at [187, 96] on input "a. Work Breakdown Structure (WBS)" at bounding box center [187, 94] width 0 height 6
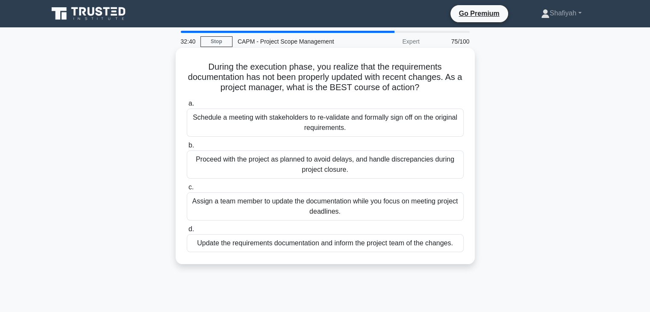
click at [346, 247] on div "Update the requirements documentation and inform the project team of the change…" at bounding box center [325, 243] width 277 height 18
click at [187, 232] on input "d. Update the requirements documentation and inform the project team of the cha…" at bounding box center [187, 230] width 0 height 6
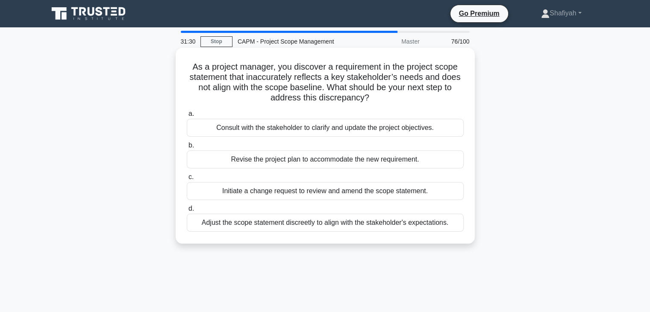
click at [312, 197] on div "Initiate a change request to review and amend the scope statement." at bounding box center [325, 191] width 277 height 18
click at [187, 180] on input "c. Initiate a change request to review and amend the scope statement." at bounding box center [187, 177] width 0 height 6
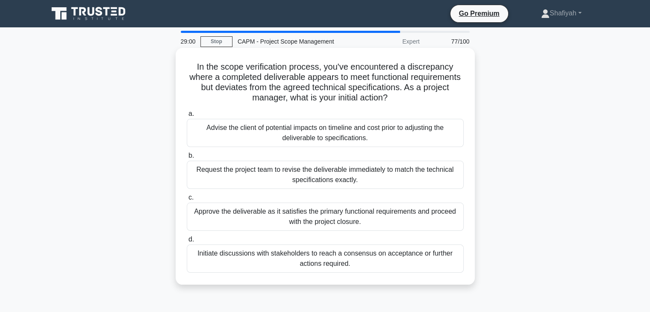
click at [251, 264] on div "Initiate discussions with stakeholders to reach a consensus on acceptance or fu…" at bounding box center [325, 259] width 277 height 28
click at [187, 242] on input "d. Initiate discussions with stakeholders to reach a consensus on acceptance or…" at bounding box center [187, 240] width 0 height 6
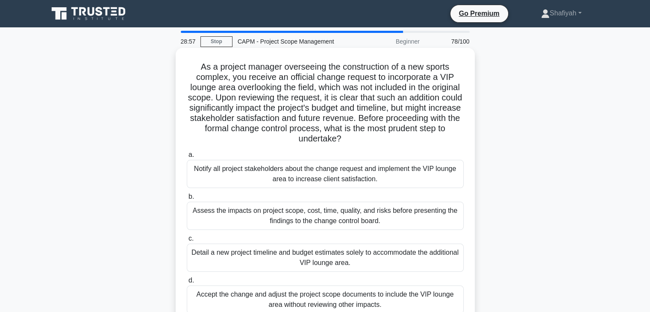
scroll to position [43, 0]
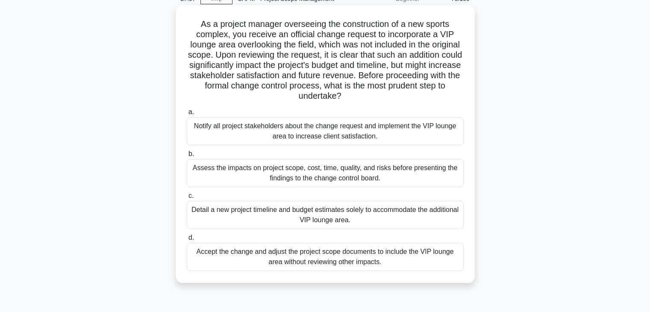
click at [242, 175] on div "Assess the impacts on project scope, cost, time, quality, and risks before pres…" at bounding box center [325, 173] width 277 height 28
click at [187, 157] on input "b. Assess the impacts on project scope, cost, time, quality, and risks before p…" at bounding box center [187, 154] width 0 height 6
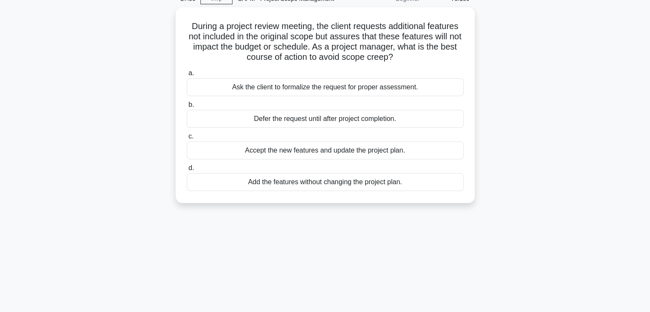
scroll to position [0, 0]
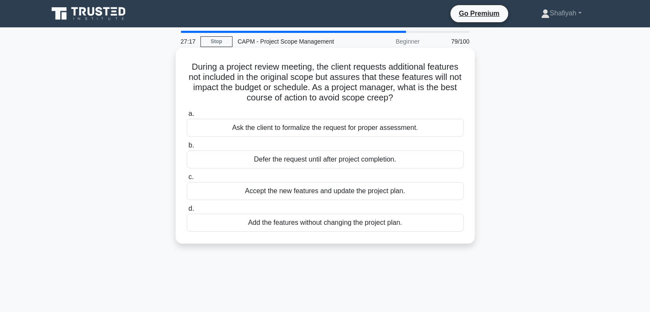
click at [268, 195] on div "Accept the new features and update the project plan." at bounding box center [325, 191] width 277 height 18
click at [187, 180] on input "c. Accept the new features and update the project plan." at bounding box center [187, 177] width 0 height 6
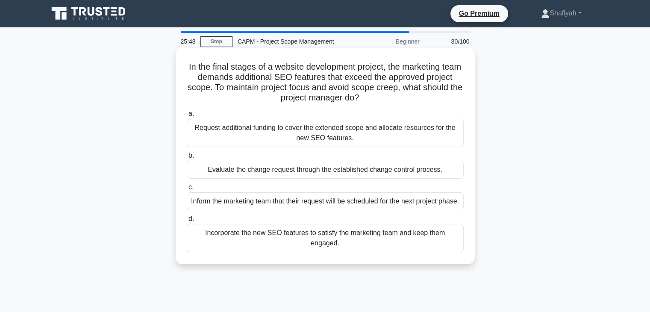
click at [268, 169] on div "Evaluate the change request through the established change control process." at bounding box center [325, 170] width 277 height 18
click at [187, 159] on input "b. Evaluate the change request through the established change control process." at bounding box center [187, 156] width 0 height 6
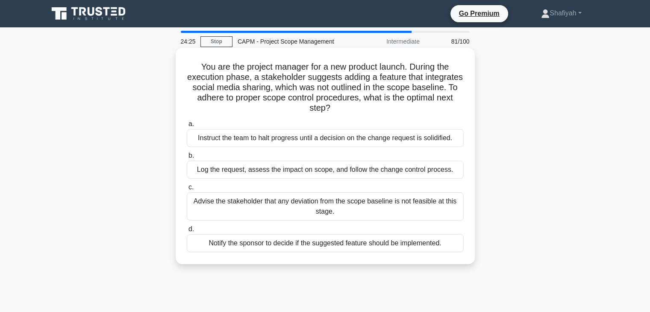
click at [292, 171] on div "Log the request, assess the impact on scope, and follow the change control proc…" at bounding box center [325, 170] width 277 height 18
click at [187, 159] on input "b. Log the request, assess the impact on scope, and follow the change control p…" at bounding box center [187, 156] width 0 height 6
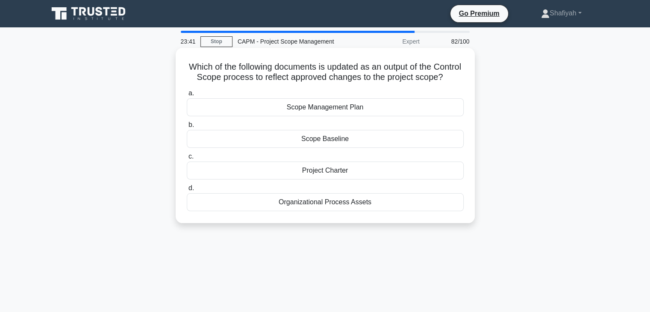
click at [414, 148] on div "Scope Baseline" at bounding box center [325, 139] width 277 height 18
click at [187, 128] on input "b. Scope Baseline" at bounding box center [187, 125] width 0 height 6
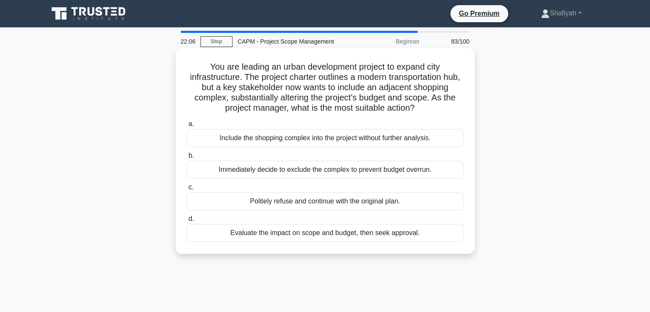
click at [395, 141] on div "Include the shopping complex into the project without further analysis." at bounding box center [325, 138] width 277 height 18
click at [187, 127] on input "a. Include the shopping complex into the project without further analysis." at bounding box center [187, 124] width 0 height 6
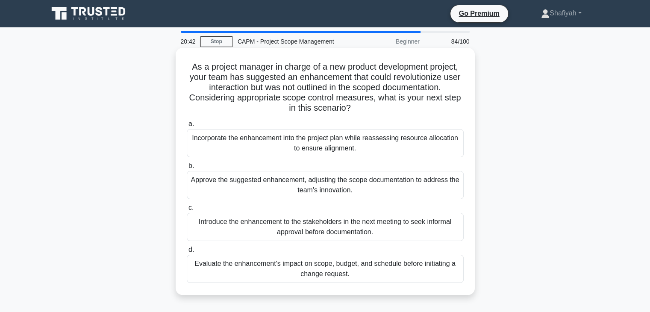
click at [378, 273] on div "Evaluate the enhancement's impact on scope, budget, and schedule before initiat…" at bounding box center [325, 269] width 277 height 28
click at [187, 253] on input "d. Evaluate the enhancement's impact on scope, budget, and schedule before init…" at bounding box center [187, 250] width 0 height 6
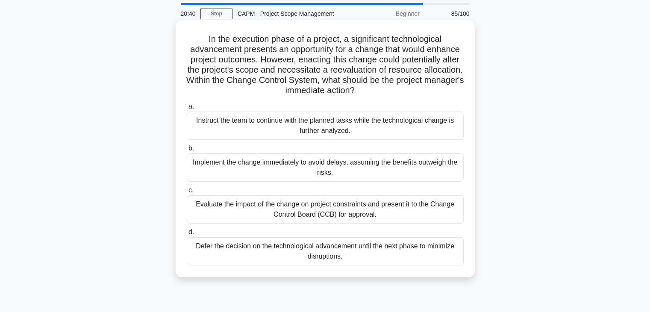
scroll to position [43, 0]
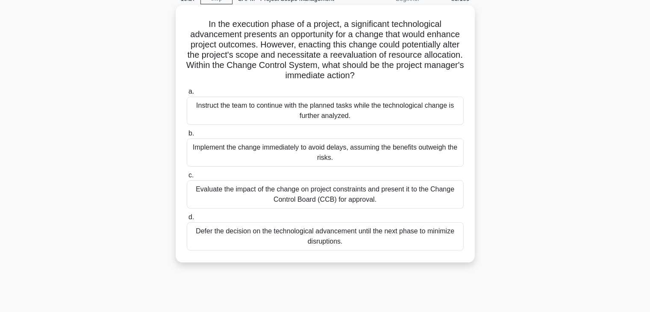
click at [358, 197] on div "Evaluate the impact of the change on project constraints and present it to the …" at bounding box center [325, 194] width 277 height 28
click at [187, 178] on input "c. Evaluate the impact of the change on project constraints and present it to t…" at bounding box center [187, 176] width 0 height 6
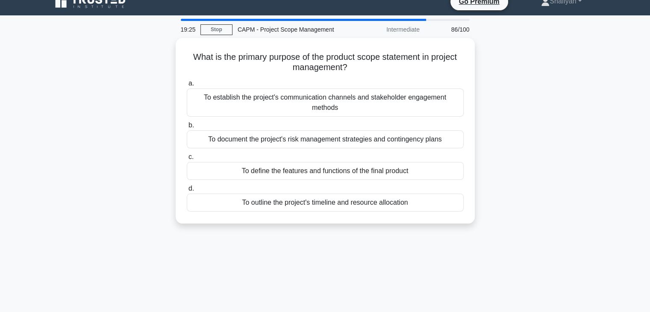
scroll to position [0, 0]
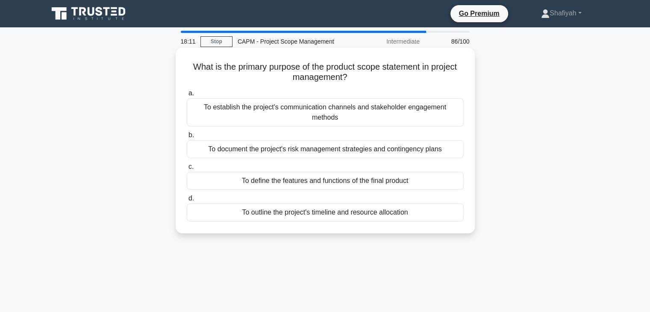
click at [449, 117] on div "To establish the project's communication channels and stakeholder engagement me…" at bounding box center [325, 112] width 277 height 28
click at [187, 96] on input "a. To establish the project's communication channels and stakeholder engagement…" at bounding box center [187, 94] width 0 height 6
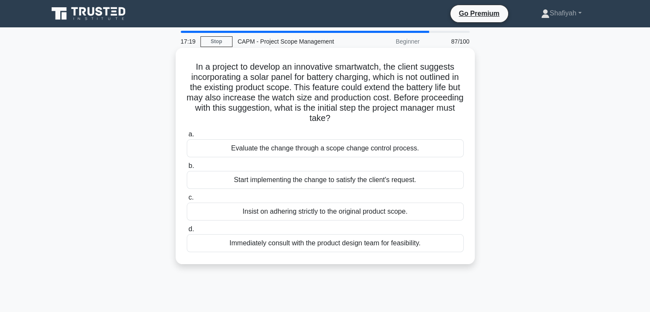
click at [457, 183] on div "Start implementing the change to satisfy the client's request." at bounding box center [325, 180] width 277 height 18
click at [187, 169] on input "b. Start implementing the change to satisfy the client's request." at bounding box center [187, 166] width 0 height 6
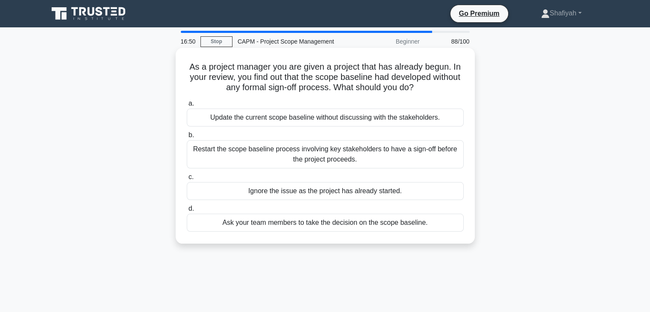
click at [374, 168] on div "Restart the scope baseline process involving key stakeholders to have a sign-of…" at bounding box center [325, 154] width 277 height 28
click at [187, 138] on input "b. Restart the scope baseline process involving key stakeholders to have a sign…" at bounding box center [187, 136] width 0 height 6
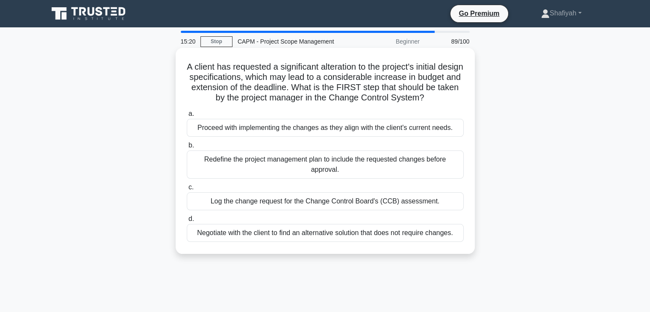
click at [448, 210] on div "Log the change request for the Change Control Board's (CCB) assessment." at bounding box center [325, 201] width 277 height 18
click at [187, 190] on input "c. Log the change request for the Change Control Board's (CCB) assessment." at bounding box center [187, 188] width 0 height 6
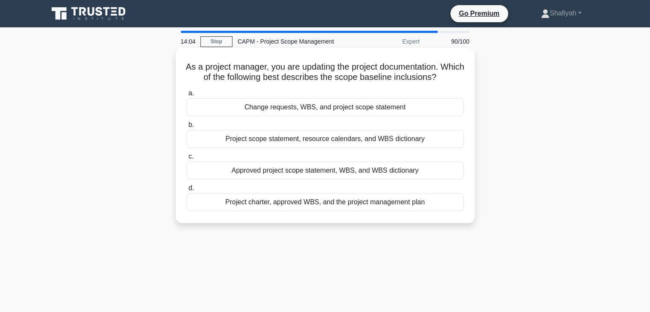
click at [448, 111] on div "Change requests, WBS, and project scope statement" at bounding box center [325, 107] width 277 height 18
click at [187, 96] on input "a. Change requests, WBS, and project scope statement" at bounding box center [187, 94] width 0 height 6
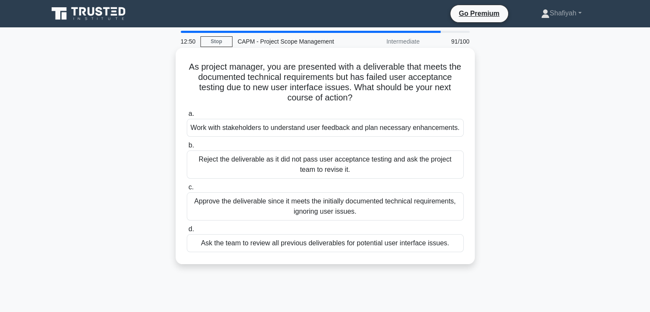
click at [447, 163] on div "Reject the deliverable as it did not pass user acceptance testing and ask the p…" at bounding box center [325, 164] width 277 height 28
click at [187, 148] on input "b. Reject the deliverable as it did not pass user acceptance testing and ask th…" at bounding box center [187, 146] width 0 height 6
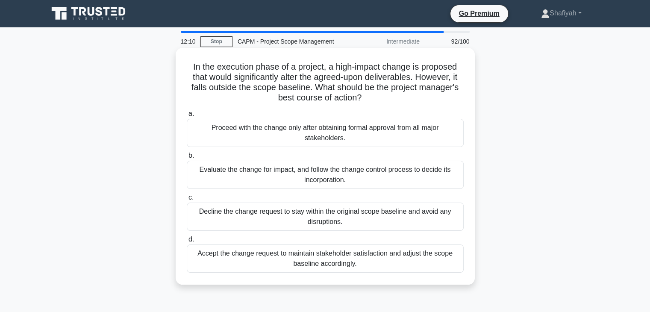
click at [273, 178] on div "Evaluate the change for impact, and follow the change control process to decide…" at bounding box center [325, 175] width 277 height 28
click at [187, 159] on input "b. Evaluate the change for impact, and follow the change control process to dec…" at bounding box center [187, 156] width 0 height 6
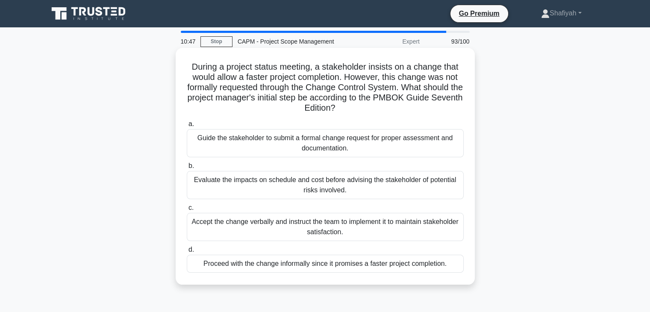
click at [436, 266] on div "Proceed with the change informally since it promises a faster project completio…" at bounding box center [325, 264] width 277 height 18
click at [187, 253] on input "d. Proceed with the change informally since it promises a faster project comple…" at bounding box center [187, 250] width 0 height 6
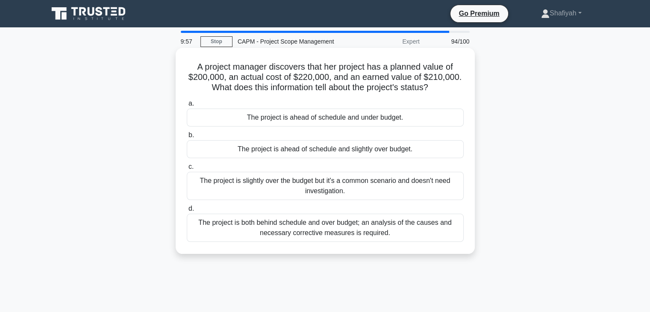
click at [332, 233] on div "The project is both behind schedule and over budget; an analysis of the causes …" at bounding box center [325, 228] width 277 height 28
click at [187, 212] on input "d. The project is both behind schedule and over budget; an analysis of the caus…" at bounding box center [187, 209] width 0 height 6
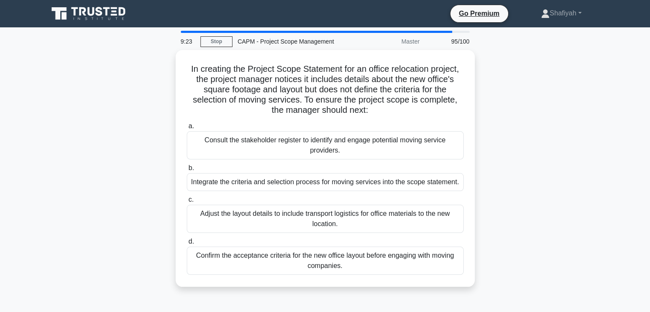
click at [394, 263] on div "Confirm the acceptance criteria for the new office layout before engaging with …" at bounding box center [325, 261] width 277 height 28
click at [187, 245] on input "d. Confirm the acceptance criteria for the new office layout before engaging wi…" at bounding box center [187, 242] width 0 height 6
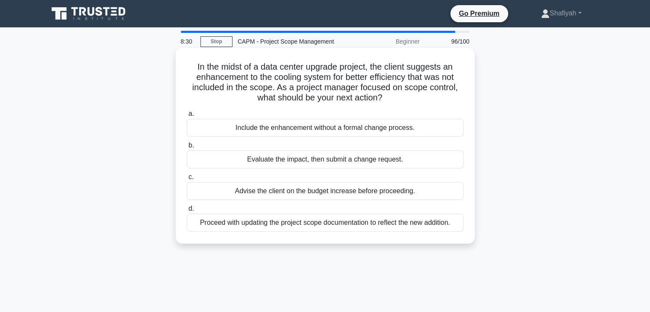
click at [352, 164] on div "Evaluate the impact, then submit a change request." at bounding box center [325, 159] width 277 height 18
click at [187, 148] on input "b. Evaluate the impact, then submit a change request." at bounding box center [187, 146] width 0 height 6
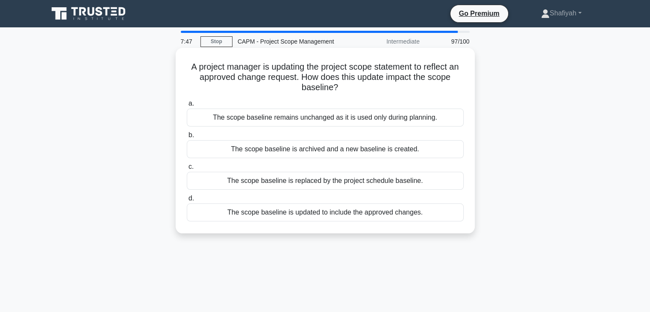
click at [359, 214] on div "The scope baseline is updated to include the approved changes." at bounding box center [325, 212] width 277 height 18
click at [187, 201] on input "d. The scope baseline is updated to include the approved changes." at bounding box center [187, 199] width 0 height 6
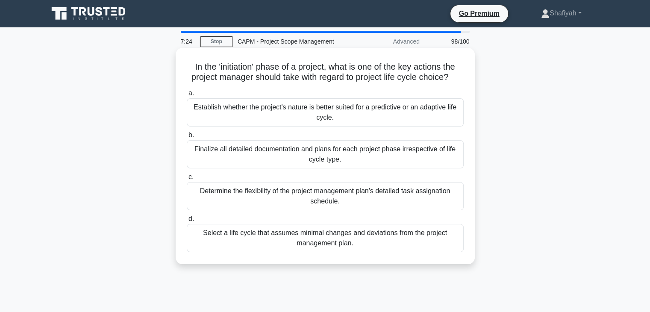
click at [382, 202] on div "Determine the flexibility of the project management plan's detailed task assign…" at bounding box center [325, 196] width 277 height 28
click at [187, 180] on input "c. Determine the flexibility of the project management plan's detailed task ass…" at bounding box center [187, 177] width 0 height 6
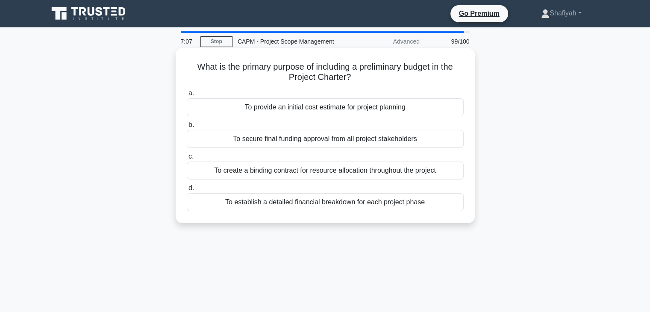
click at [415, 206] on div "To establish a detailed financial breakdown for each project phase" at bounding box center [325, 202] width 277 height 18
click at [187, 191] on input "d. To establish a detailed financial breakdown for each project phase" at bounding box center [187, 189] width 0 height 6
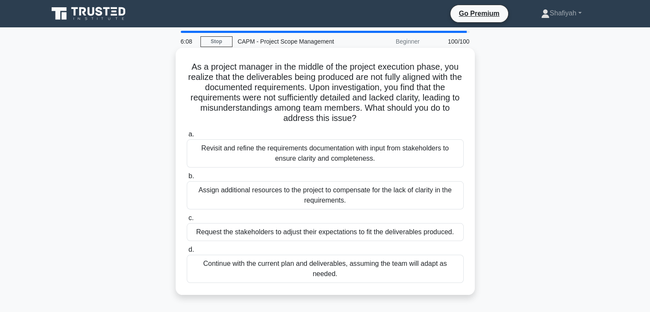
click at [398, 163] on div "Revisit and refine the requirements documentation with input from stakeholders …" at bounding box center [325, 153] width 277 height 28
click at [187, 137] on input "a. Revisit and refine the requirements documentation with input from stakeholde…" at bounding box center [187, 135] width 0 height 6
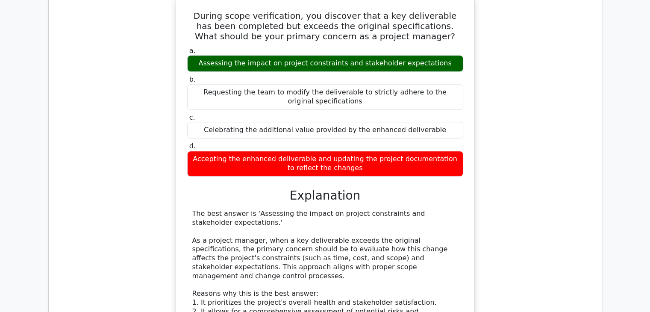
scroll to position [769, 0]
